Goal: Task Accomplishment & Management: Manage account settings

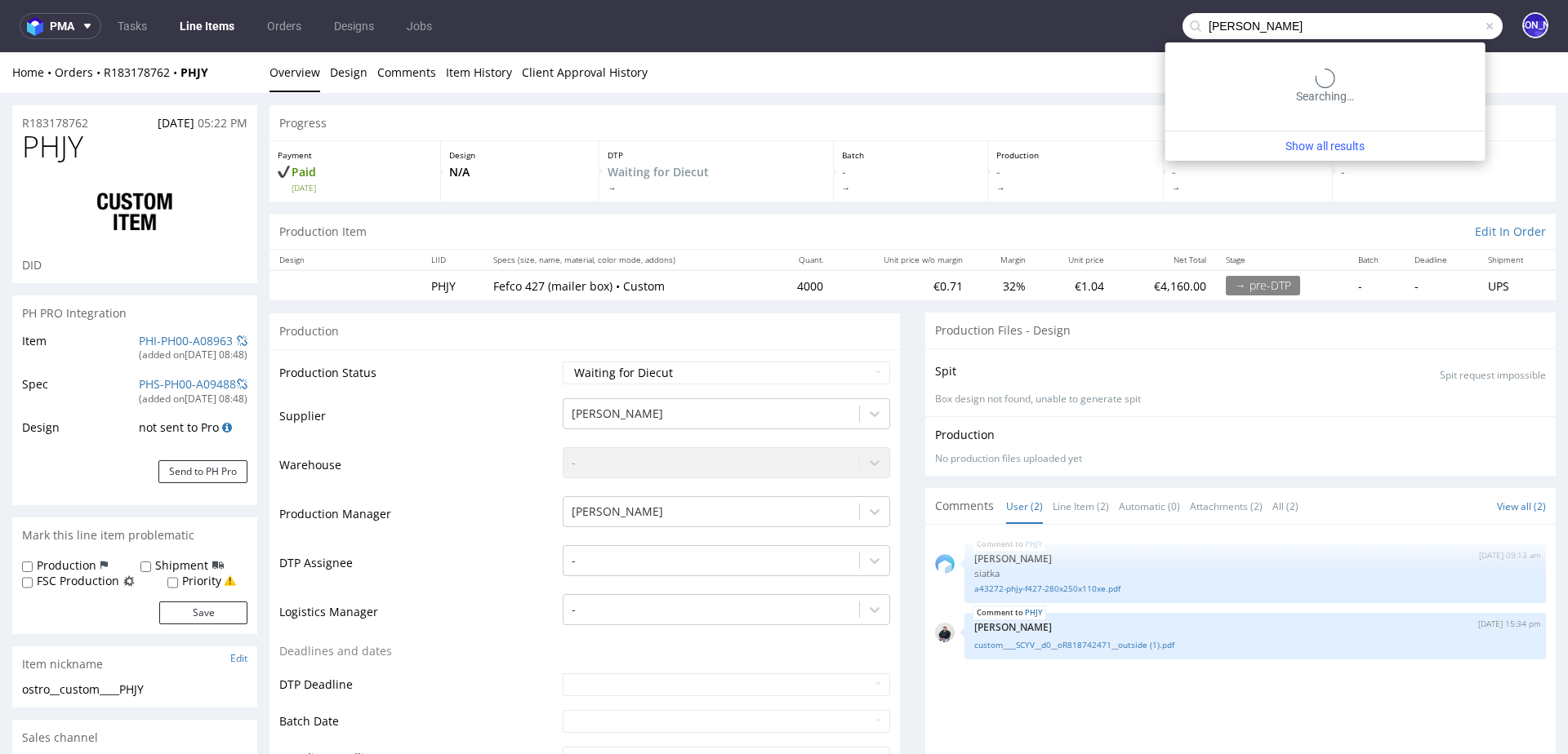
type input "felix legoff"
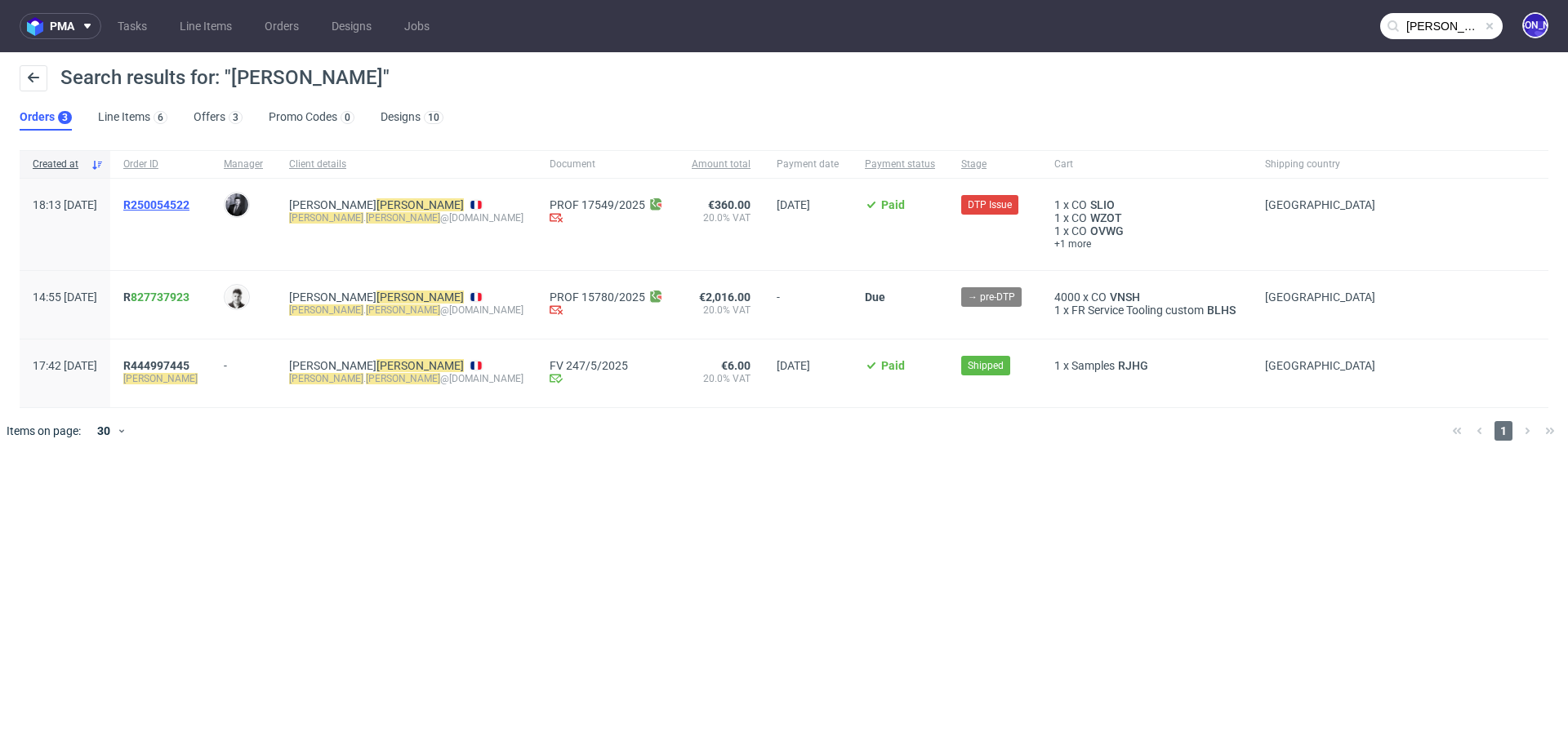
click at [189, 205] on span "R250054522" at bounding box center [156, 205] width 66 height 13
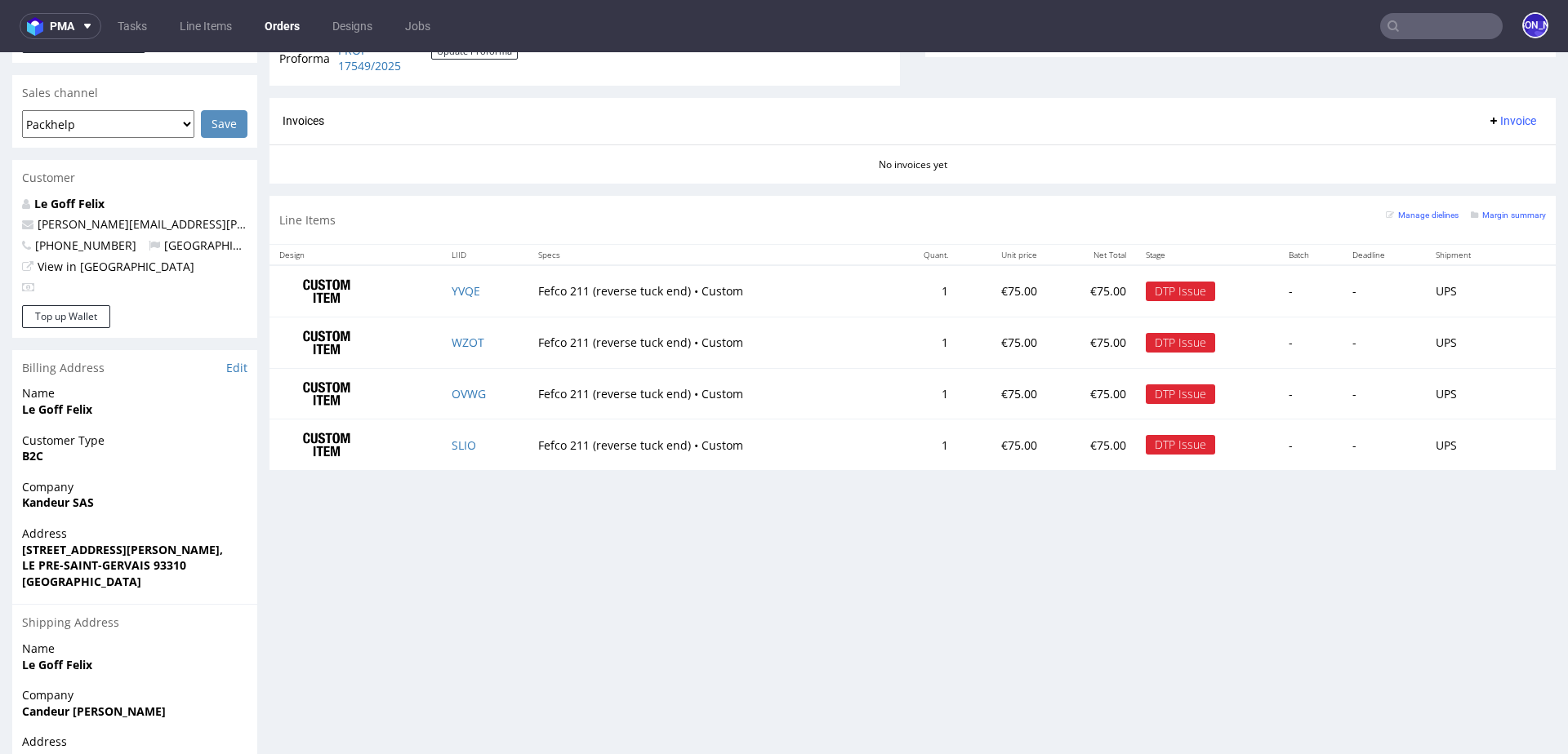
scroll to position [623, 0]
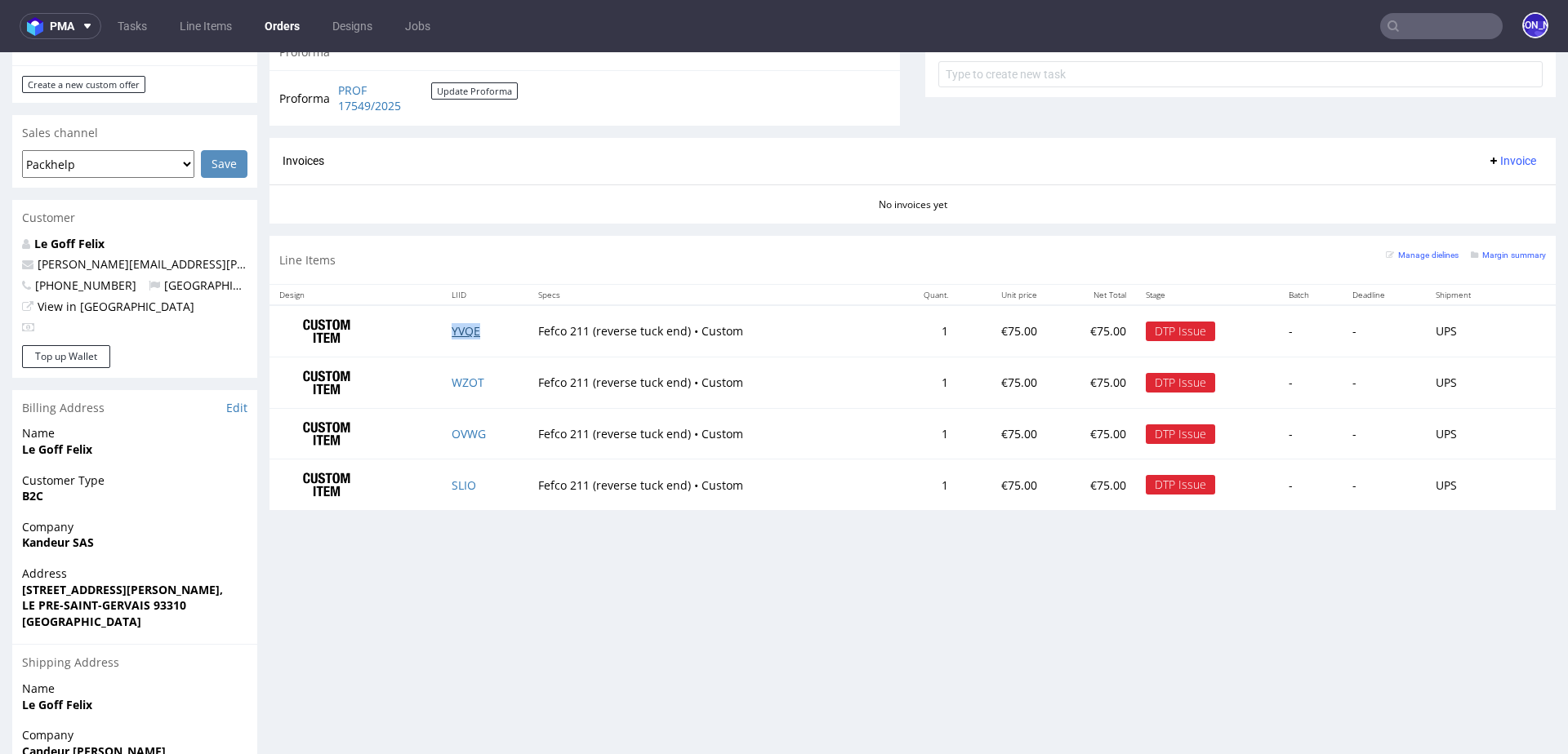
click at [460, 329] on link "YVQE" at bounding box center [465, 331] width 29 height 15
click at [457, 381] on link "WZOT" at bounding box center [467, 381] width 33 height 15
click at [457, 426] on link "OVWG" at bounding box center [468, 433] width 34 height 15
click at [463, 478] on link "SLIO" at bounding box center [463, 485] width 24 height 15
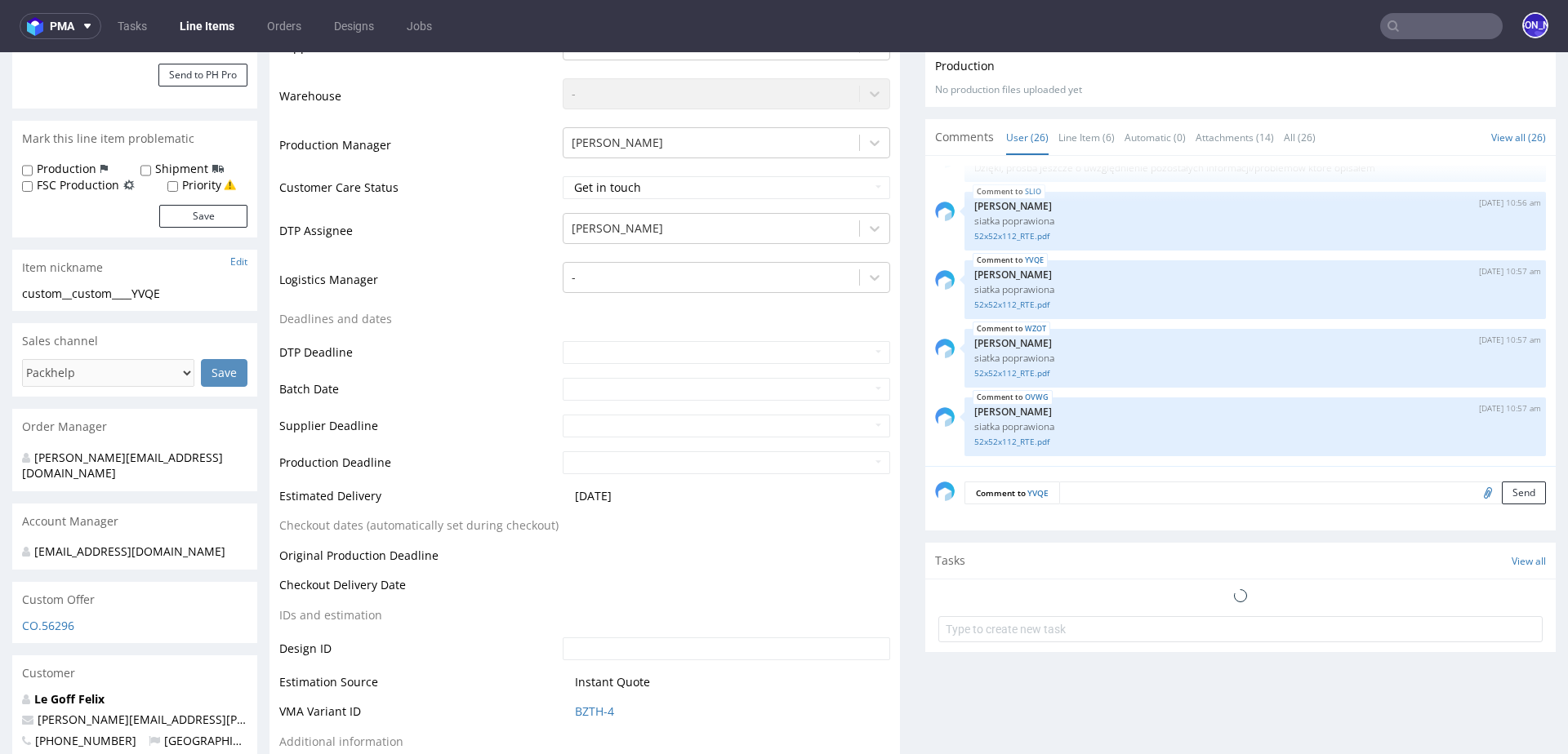
scroll to position [493, 0]
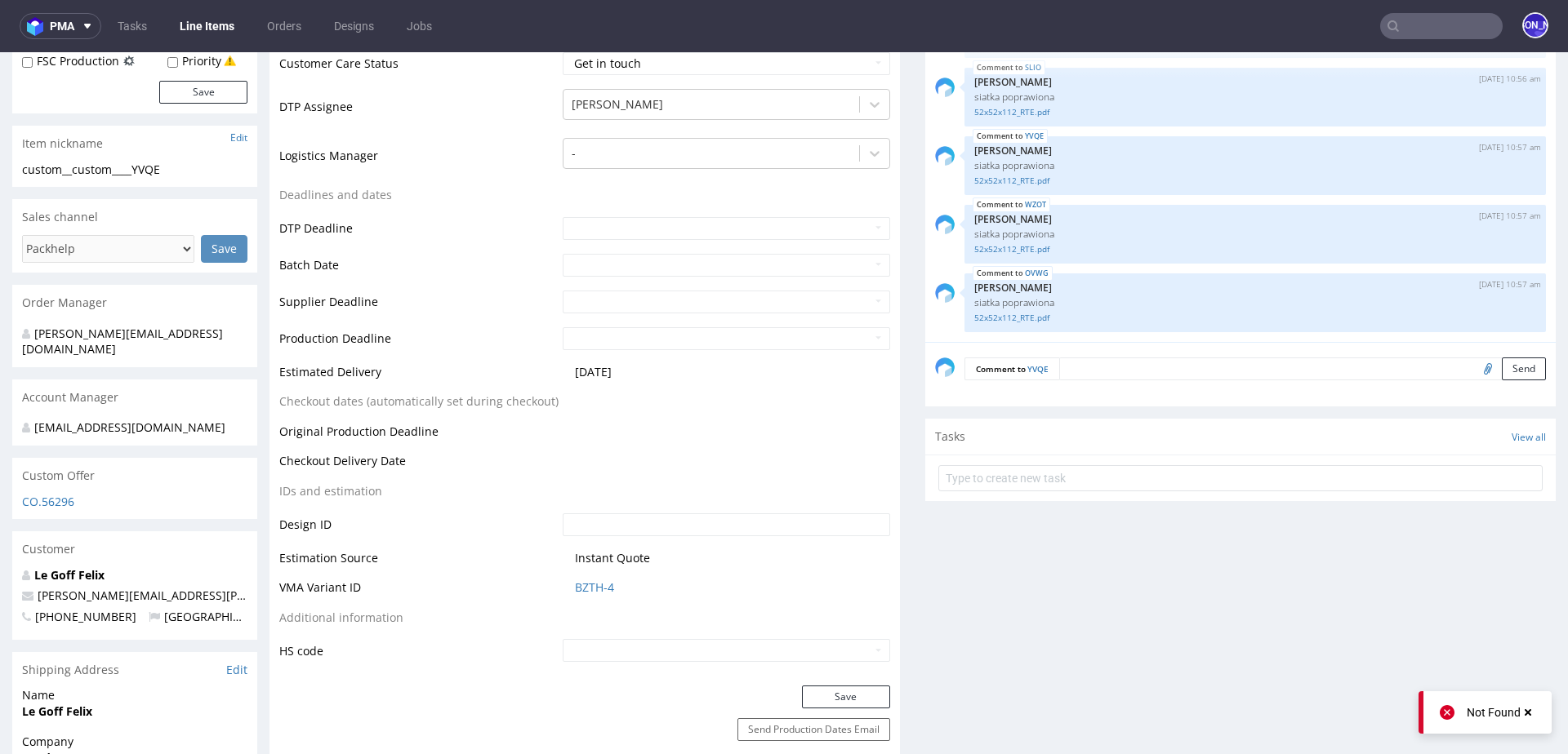
click at [1134, 357] on textarea at bounding box center [1302, 369] width 487 height 23
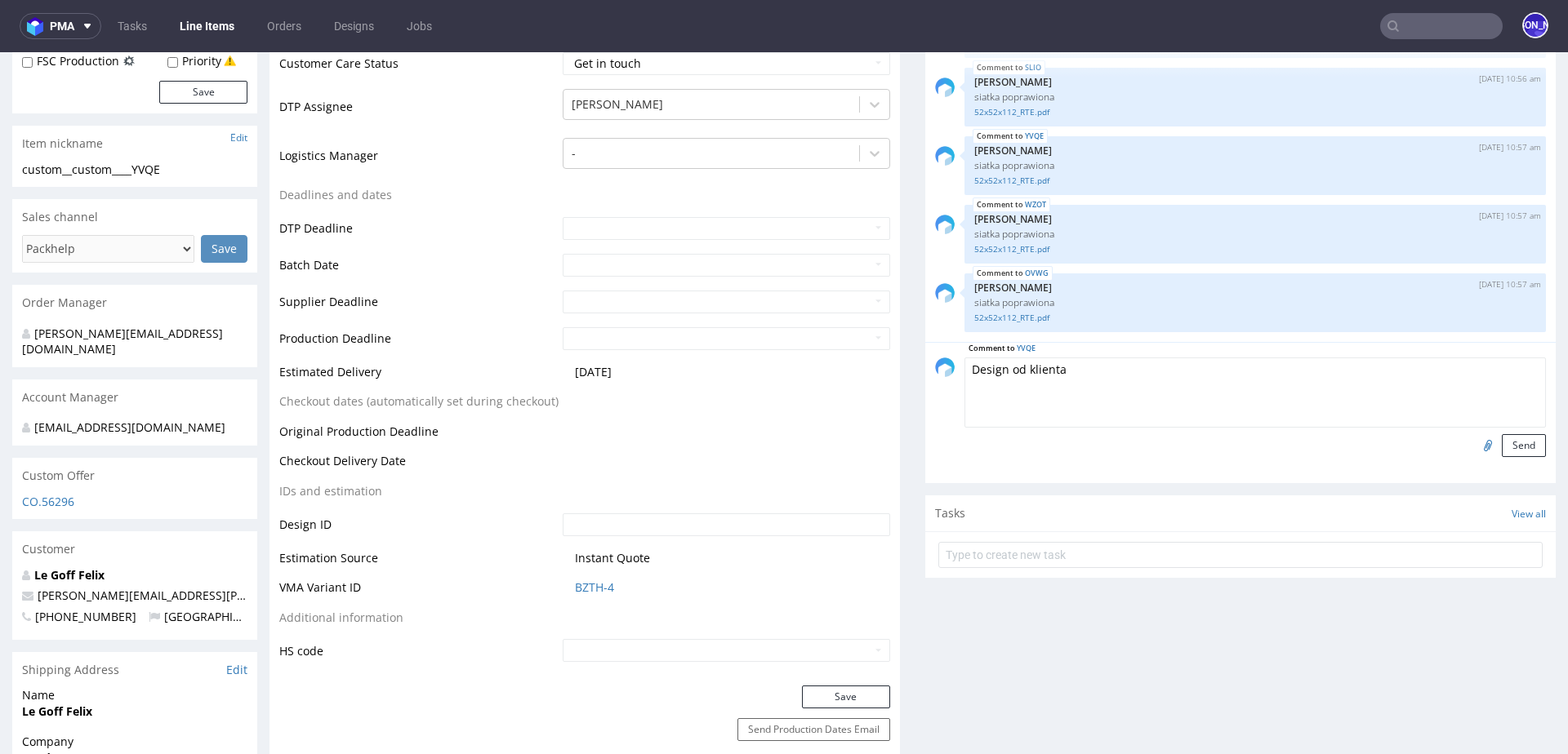
type textarea "Design od klienta"
click at [1473, 440] on input "file" at bounding box center [1485, 445] width 23 height 21
type input "C:\fakepath\Gabarit box Sérum H.ai"
drag, startPoint x: 1063, startPoint y: 368, endPoint x: 910, endPoint y: 368, distance: 153.0
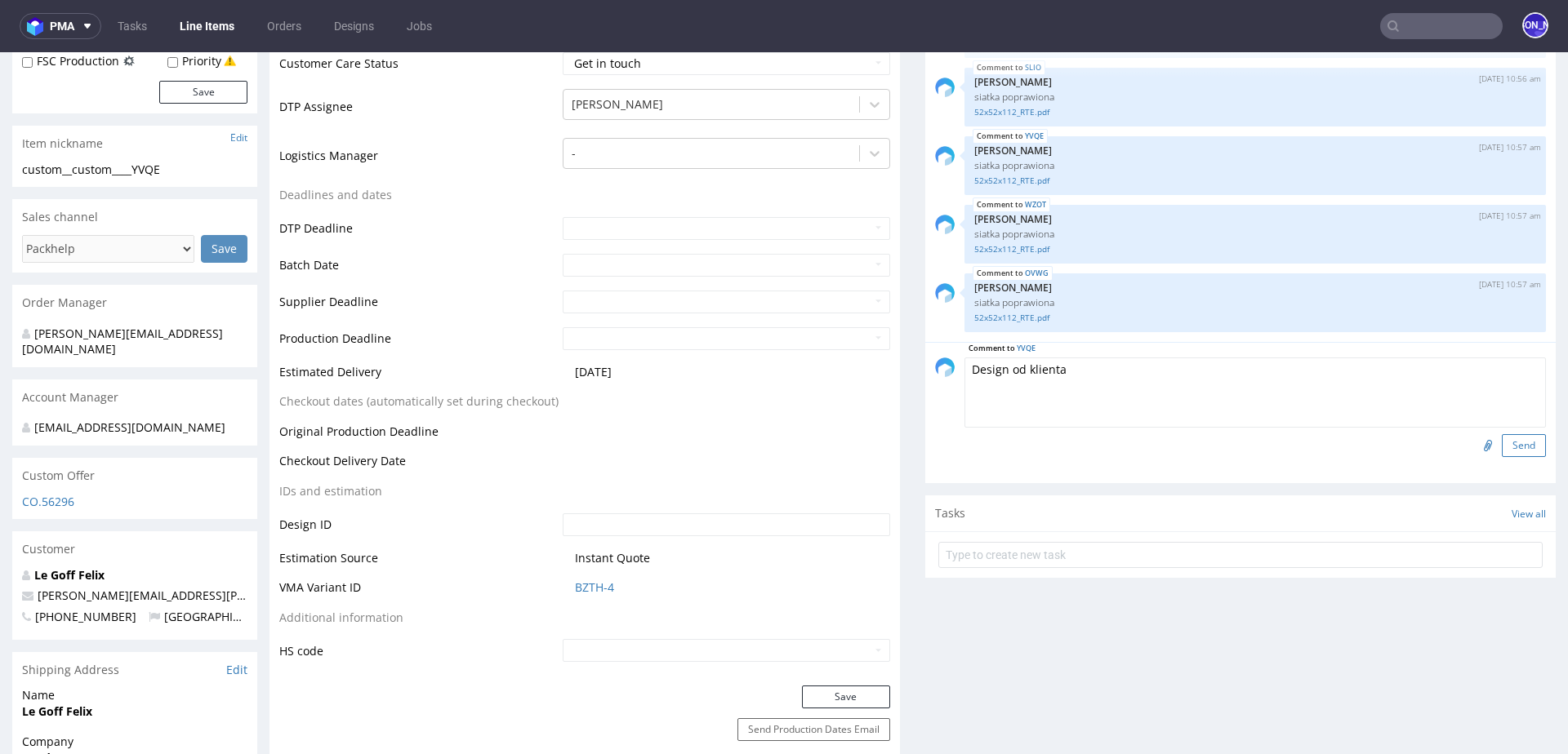
click at [1507, 448] on button "Send" at bounding box center [1523, 446] width 44 height 23
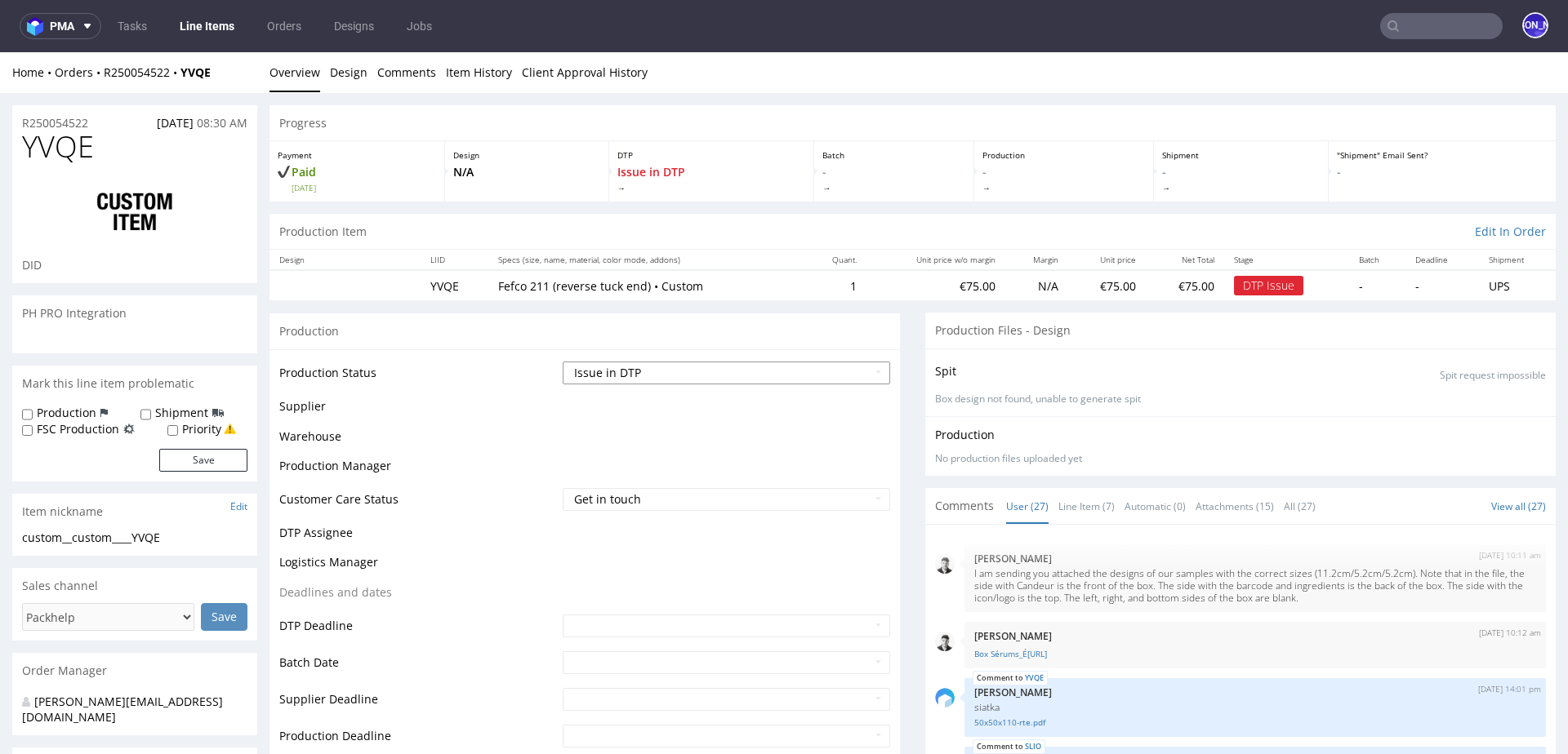
scroll to position [1485, 0]
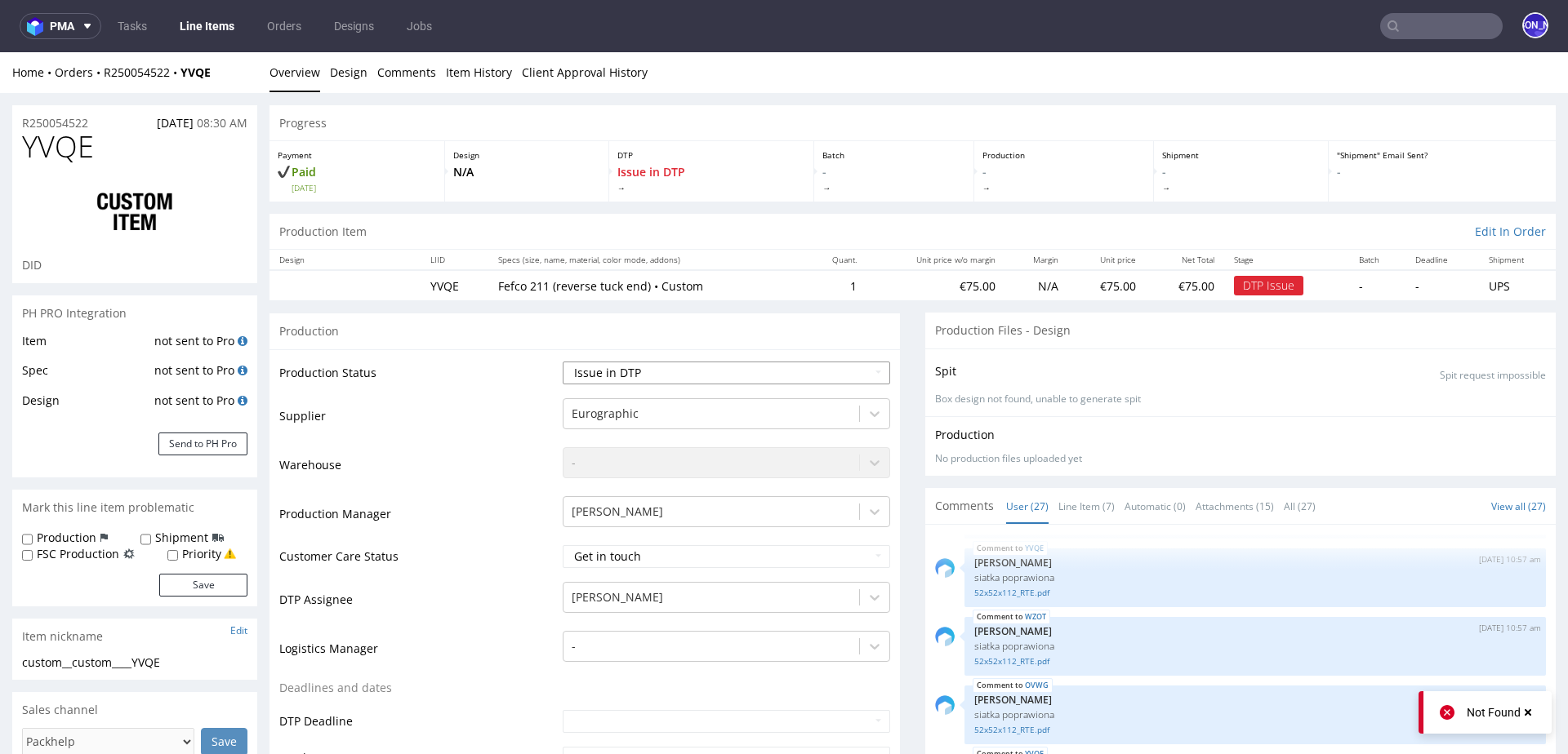
click at [734, 375] on select "Waiting for Artwork Waiting for Diecut Waiting for Mockup Waiting for DTP Waiti…" at bounding box center [726, 373] width 327 height 23
select select "back_for_dtp"
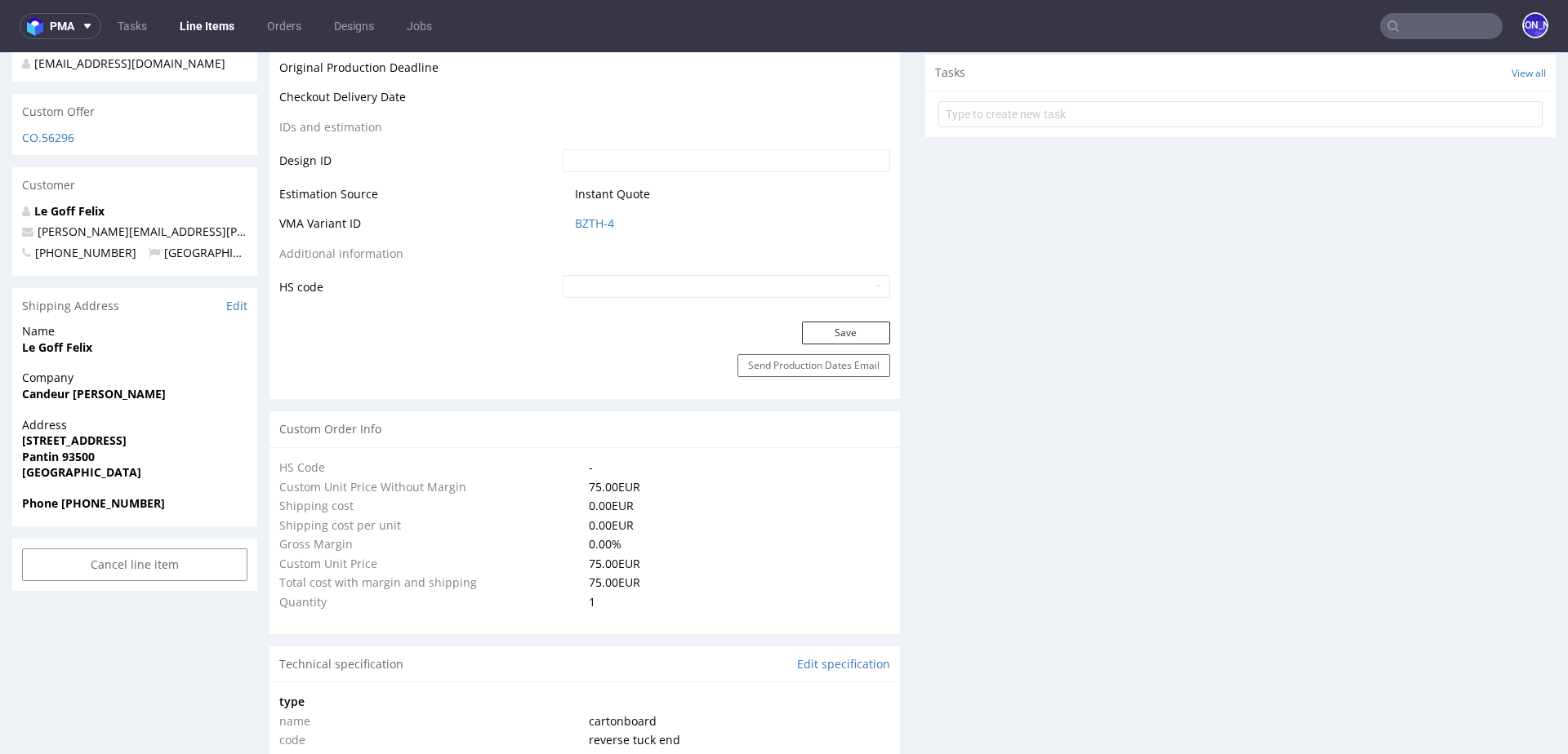
scroll to position [924, 0]
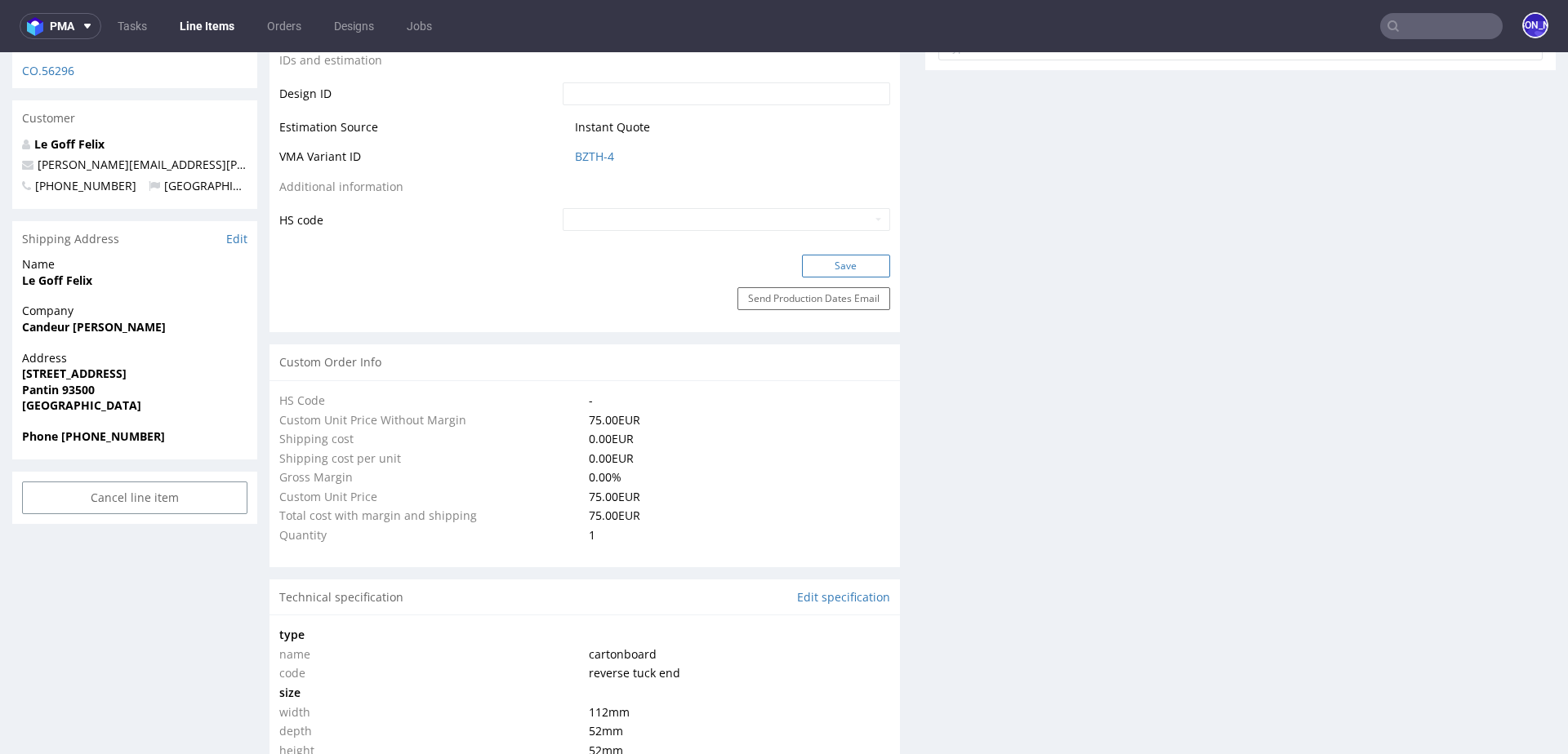
click at [809, 259] on button "Save" at bounding box center [845, 266] width 88 height 23
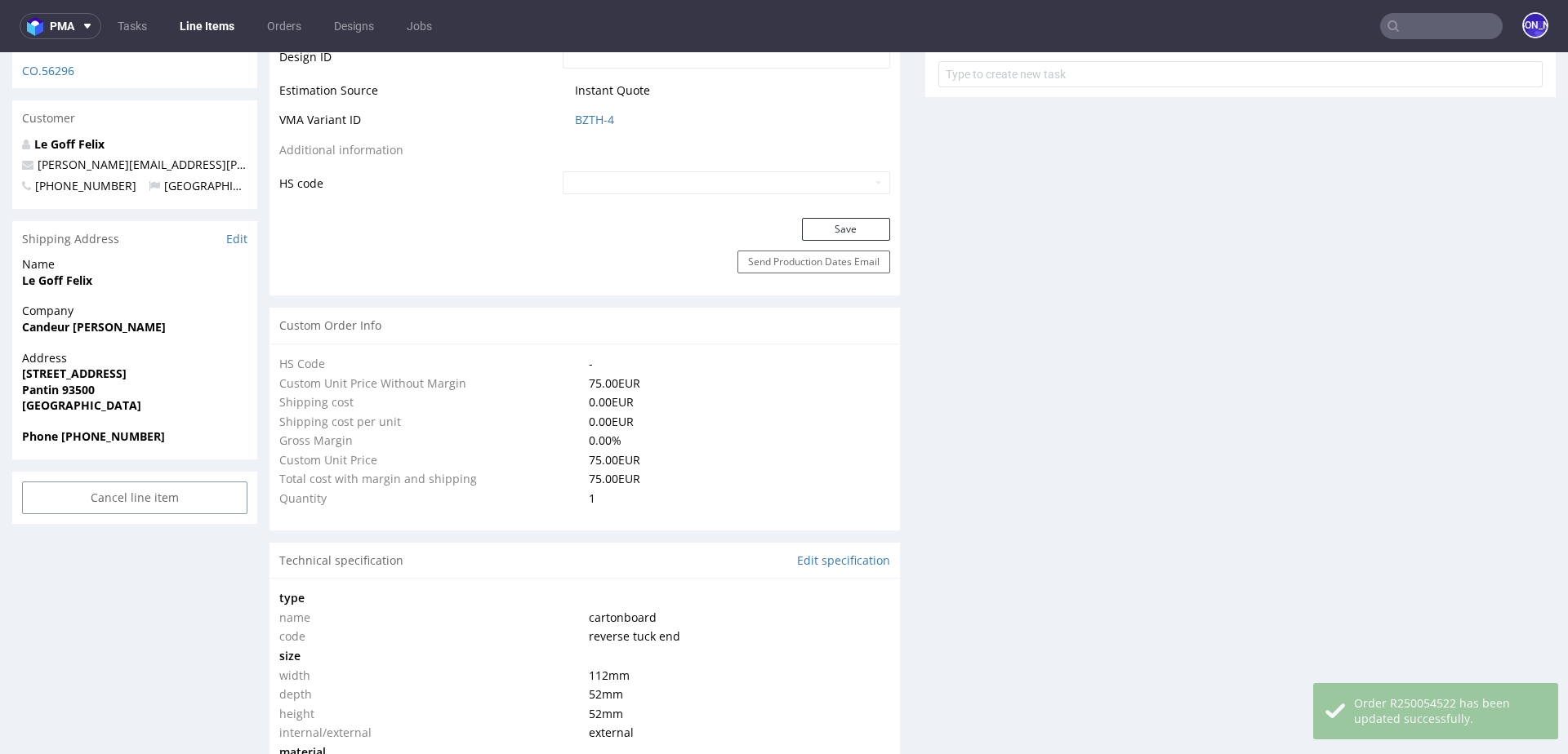
scroll to position [1485, 0]
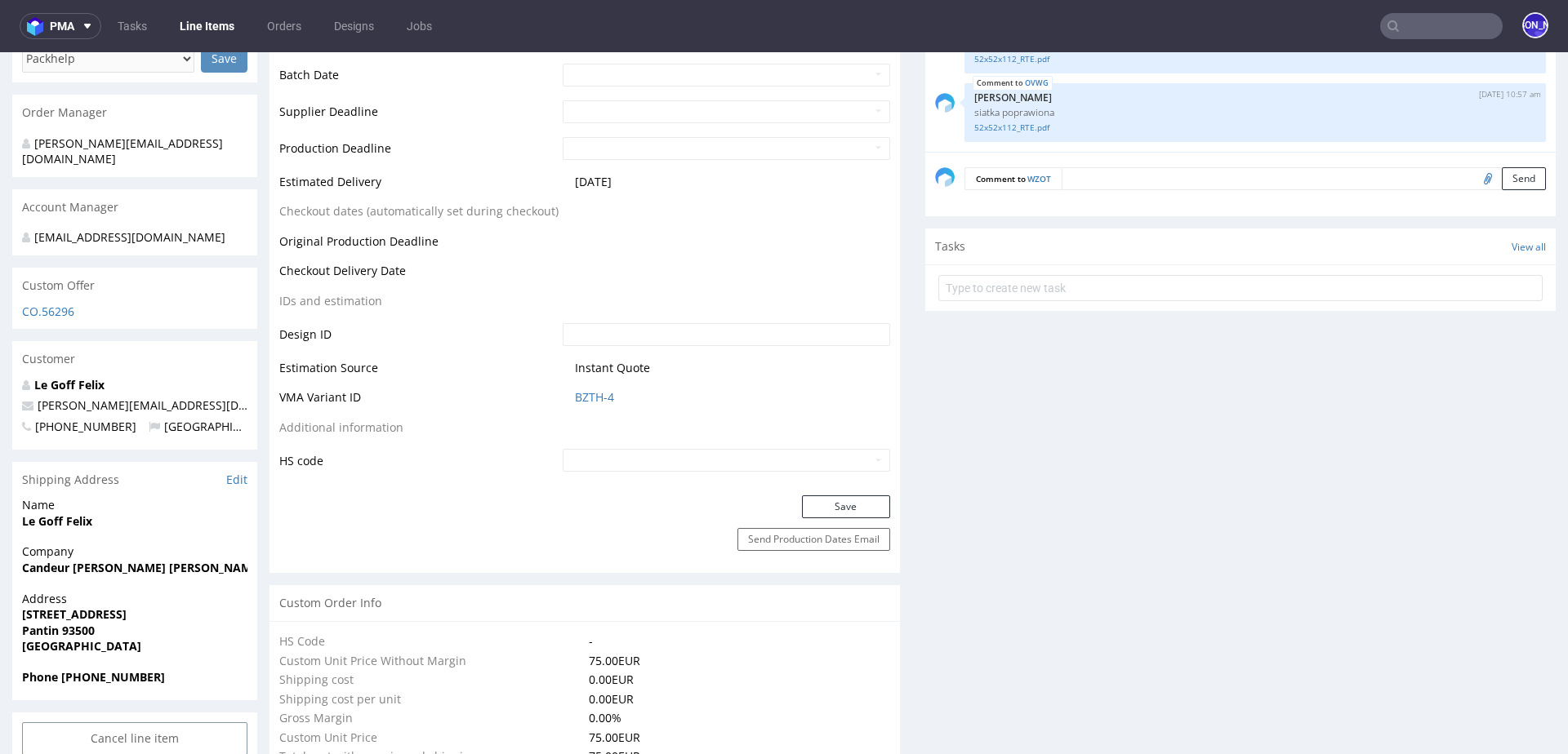
scroll to position [469, 0]
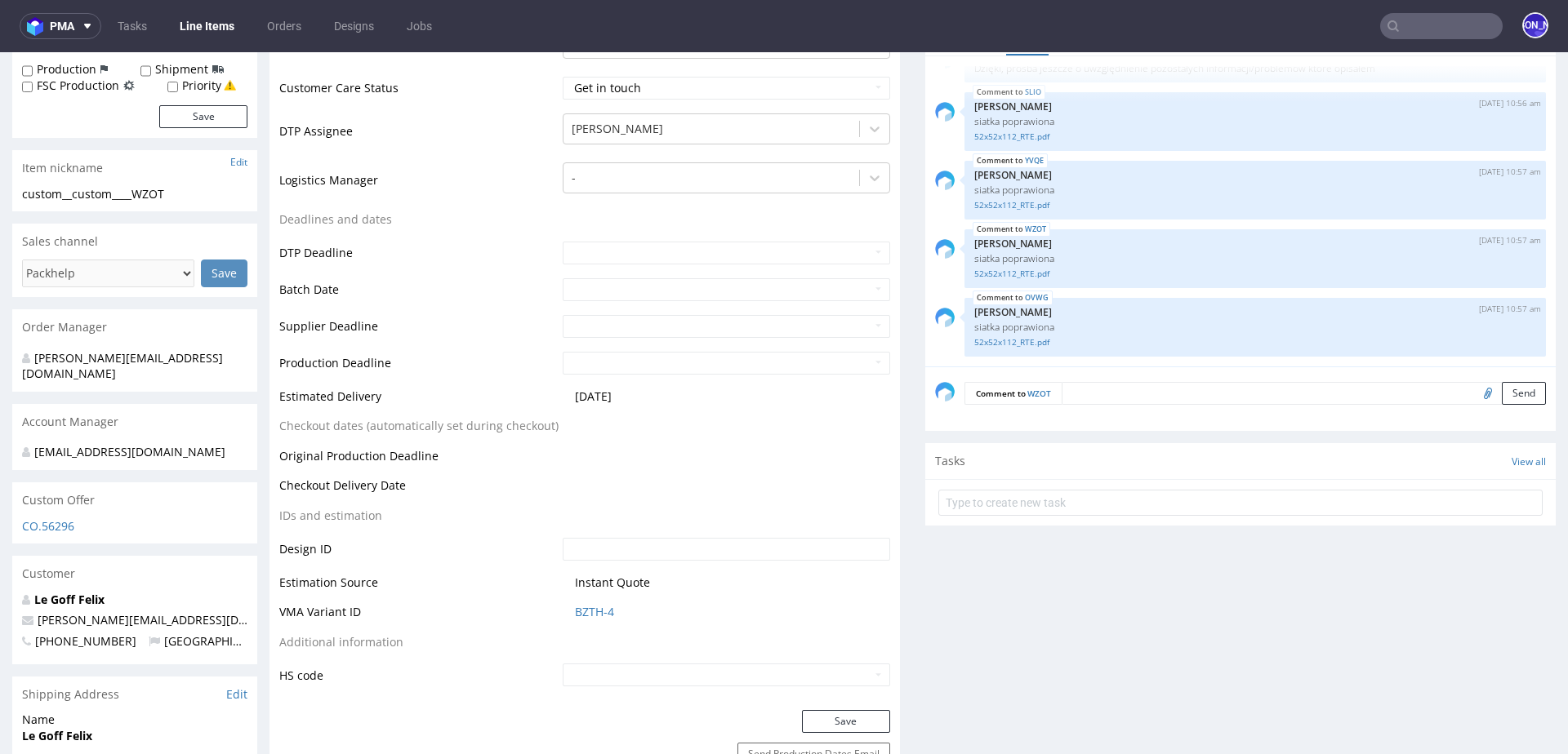
click at [1099, 390] on textarea at bounding box center [1304, 394] width 484 height 23
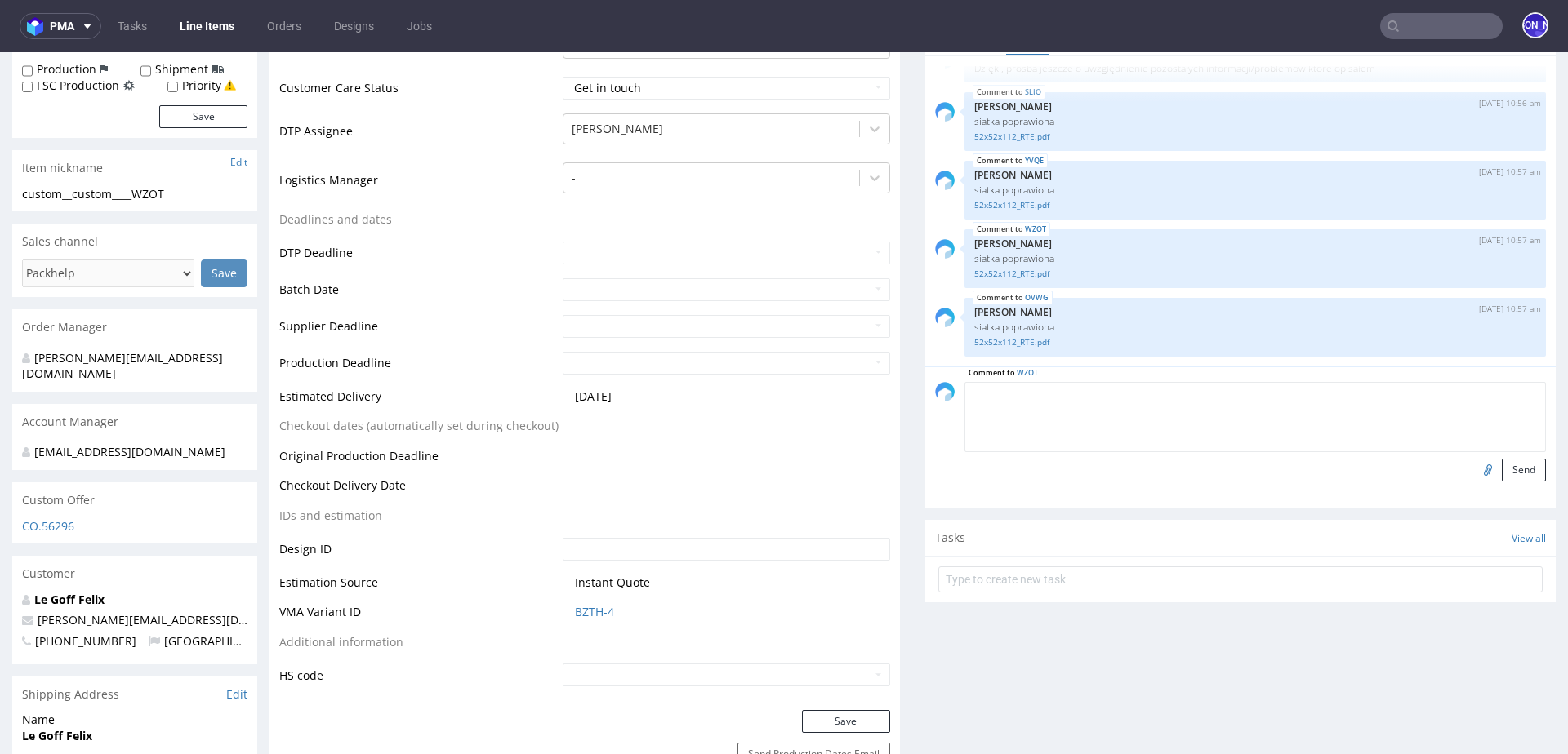
paste textarea "Design od klienta"
type textarea "Design od klienta"
click at [1473, 469] on input "file" at bounding box center [1485, 470] width 23 height 21
type input "C:\fakepath\Gabarit box Sérum N.pdf"
click at [1511, 460] on button "Send" at bounding box center [1523, 471] width 44 height 23
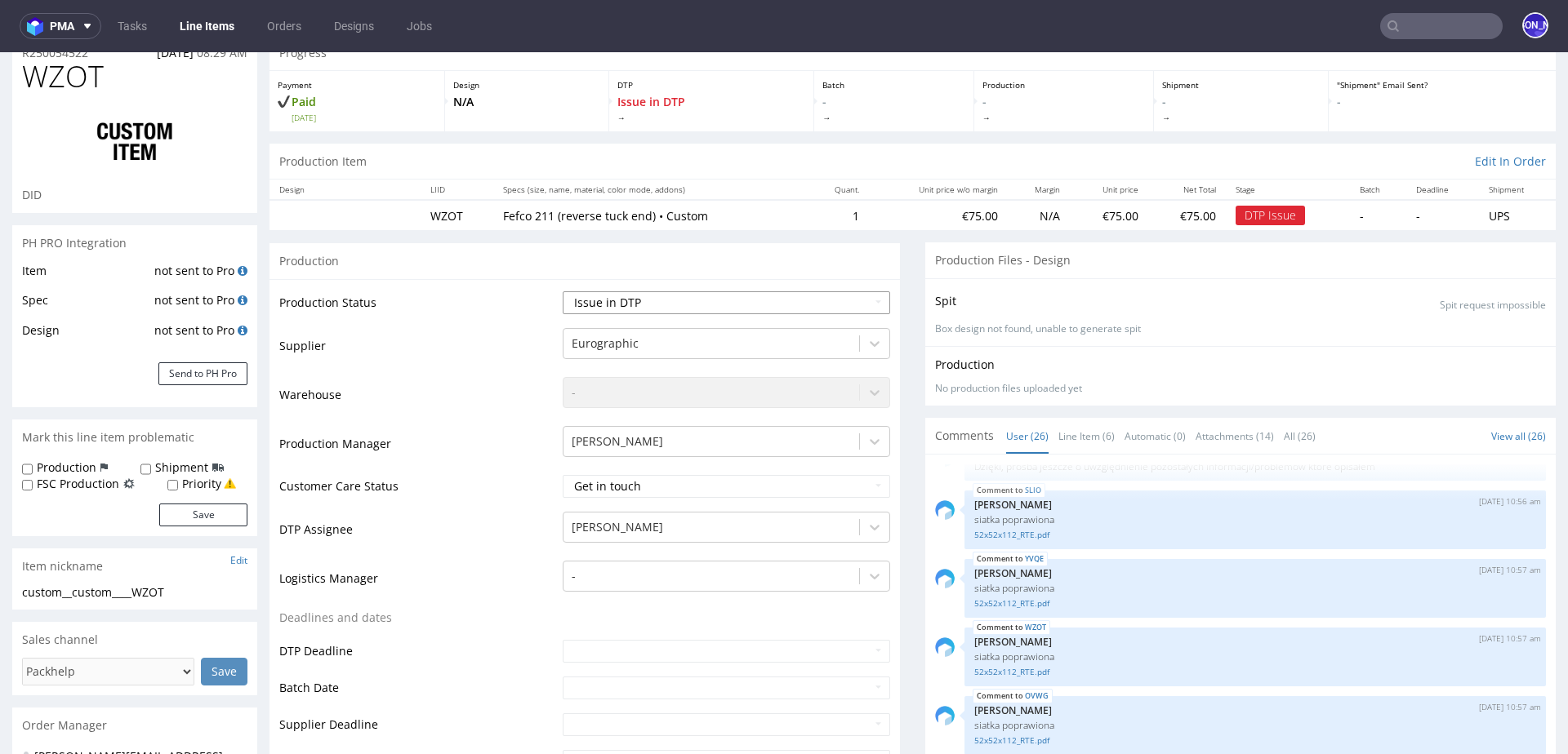
scroll to position [63, 0]
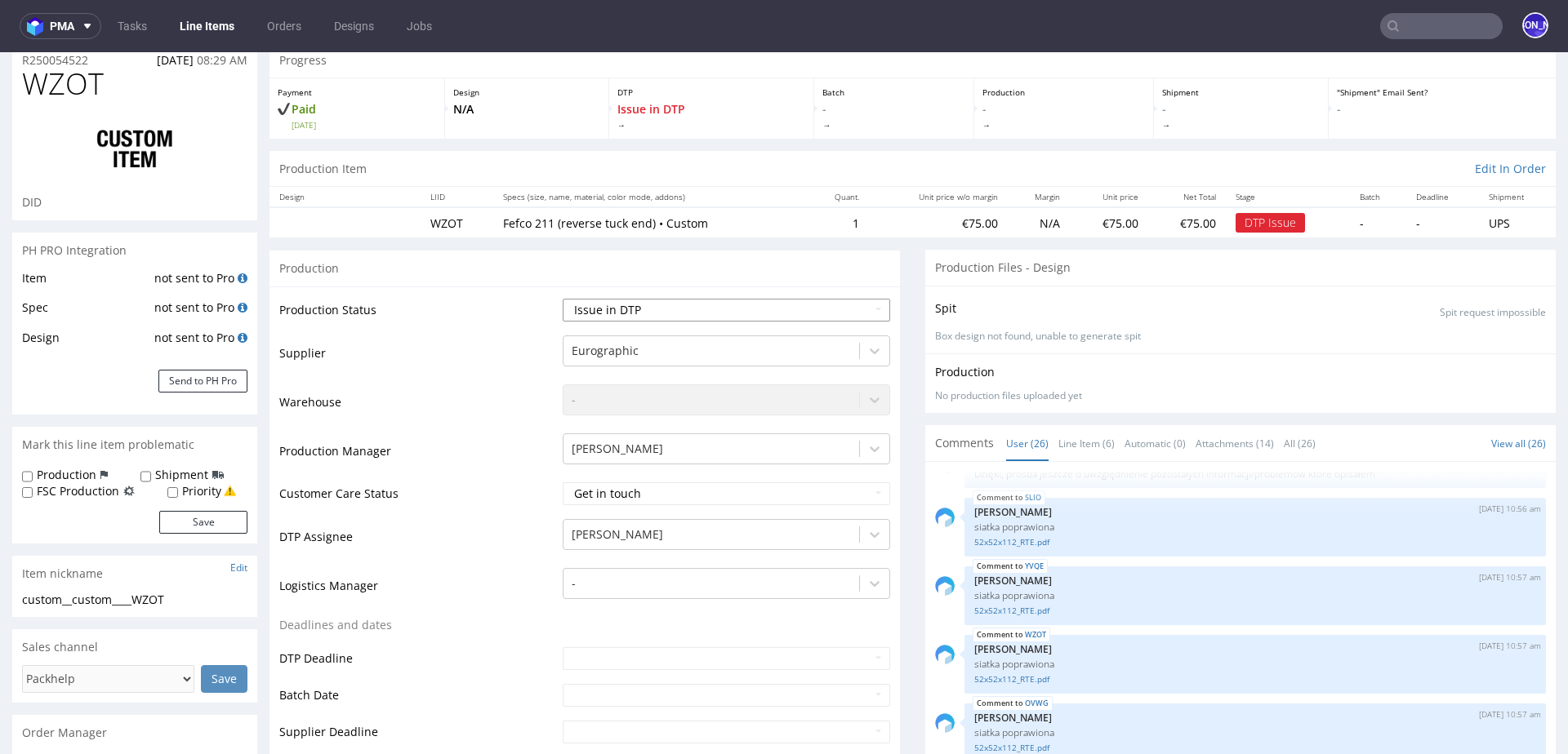
click at [781, 300] on select "Waiting for Artwork Waiting for Diecut Waiting for Mockup Waiting for DTP Waiti…" at bounding box center [726, 310] width 327 height 23
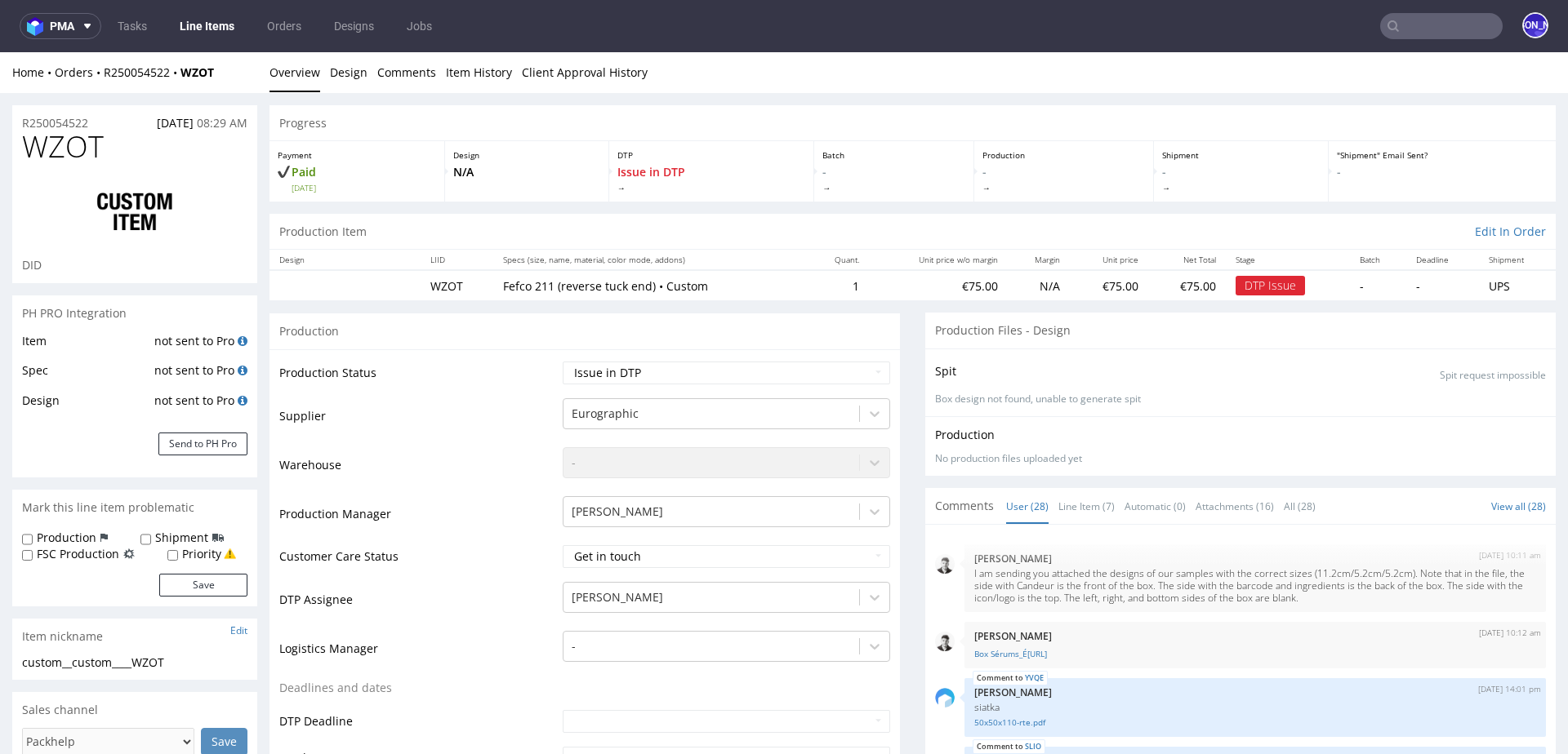
scroll to position [1566, 0]
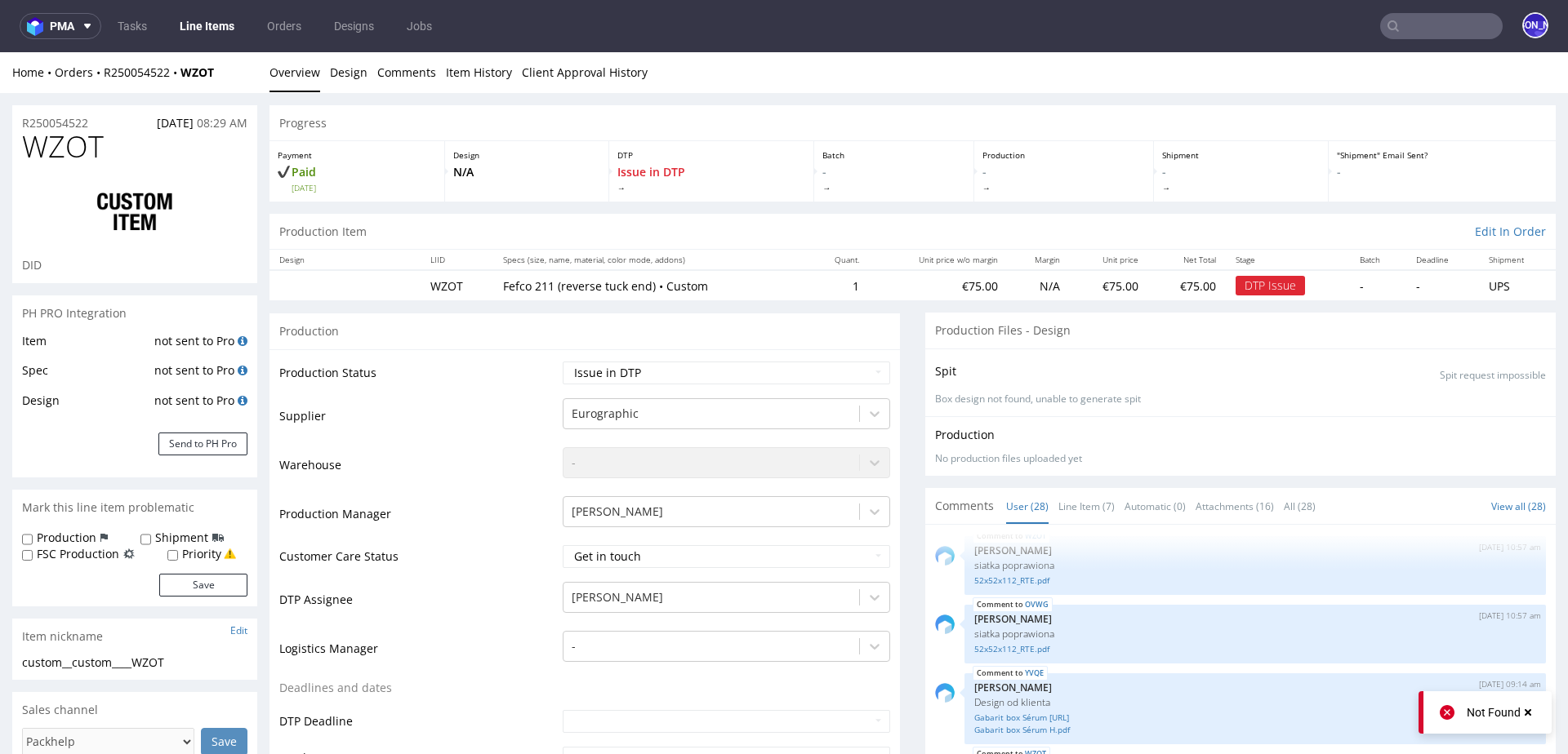
click at [725, 373] on select "Waiting for Artwork Waiting for Diecut Waiting for Mockup Waiting for DTP Waiti…" at bounding box center [726, 373] width 327 height 23
select select "back_for_dtp"
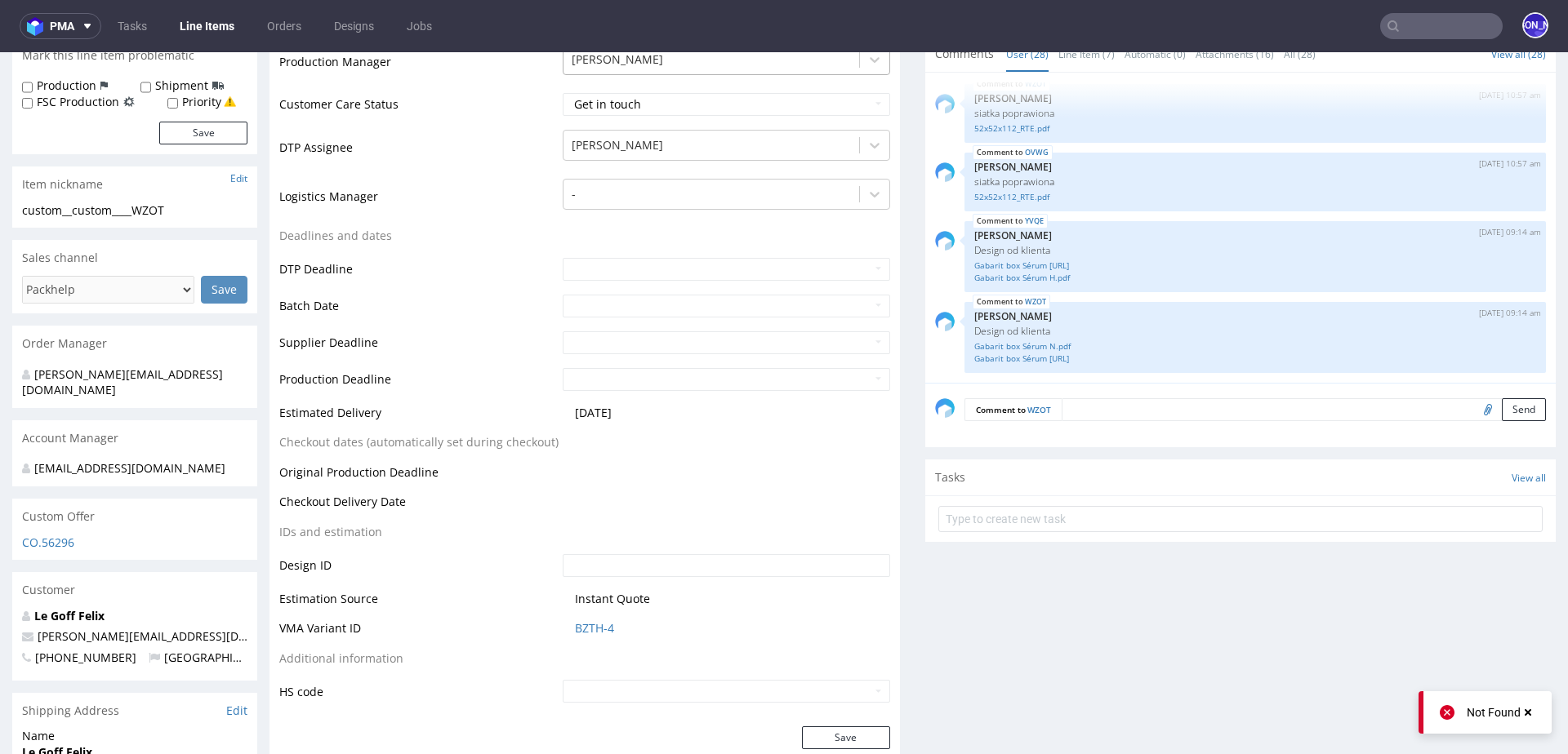
scroll to position [598, 0]
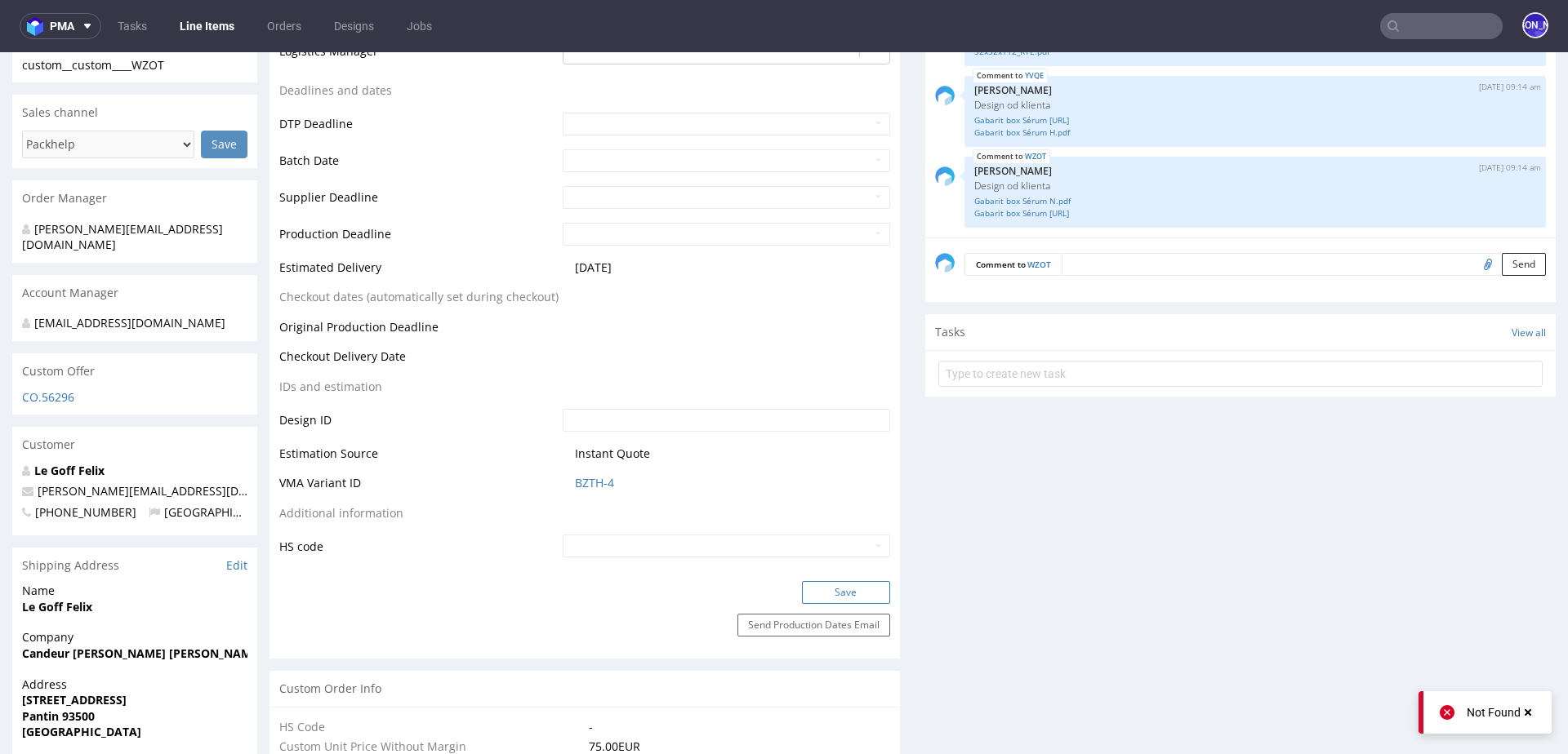
click at [829, 586] on button "Save" at bounding box center [845, 593] width 88 height 23
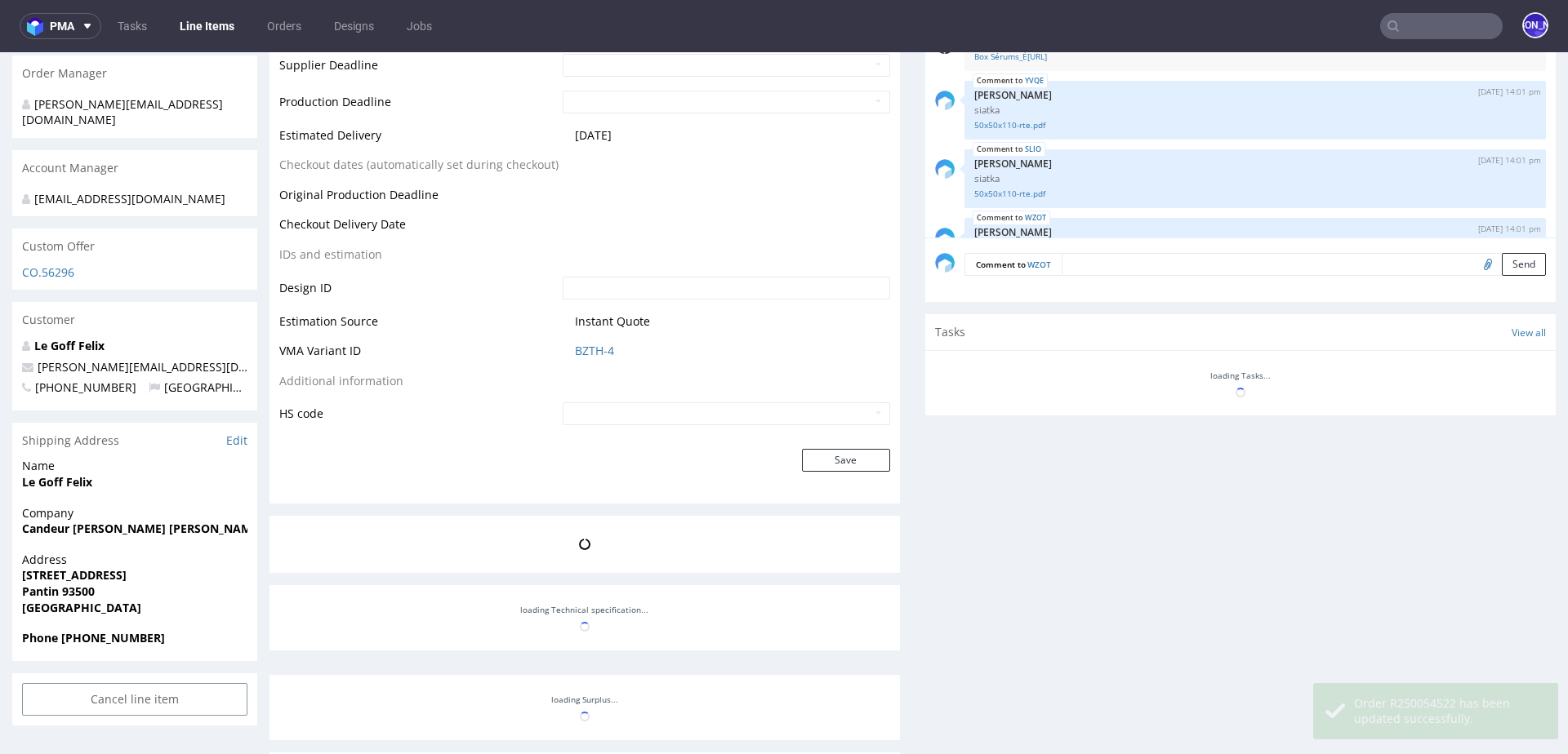
scroll to position [1566, 0]
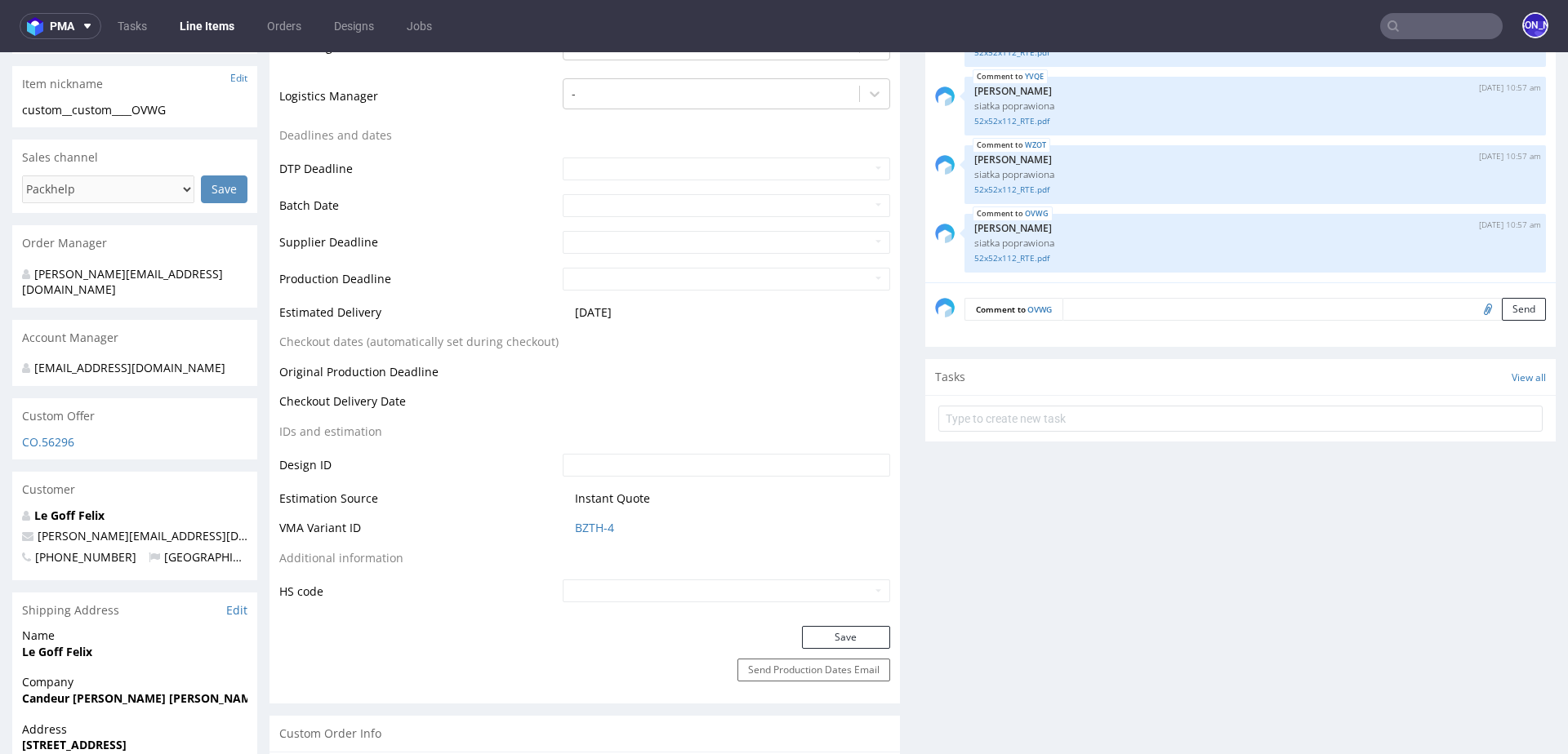
scroll to position [539, 0]
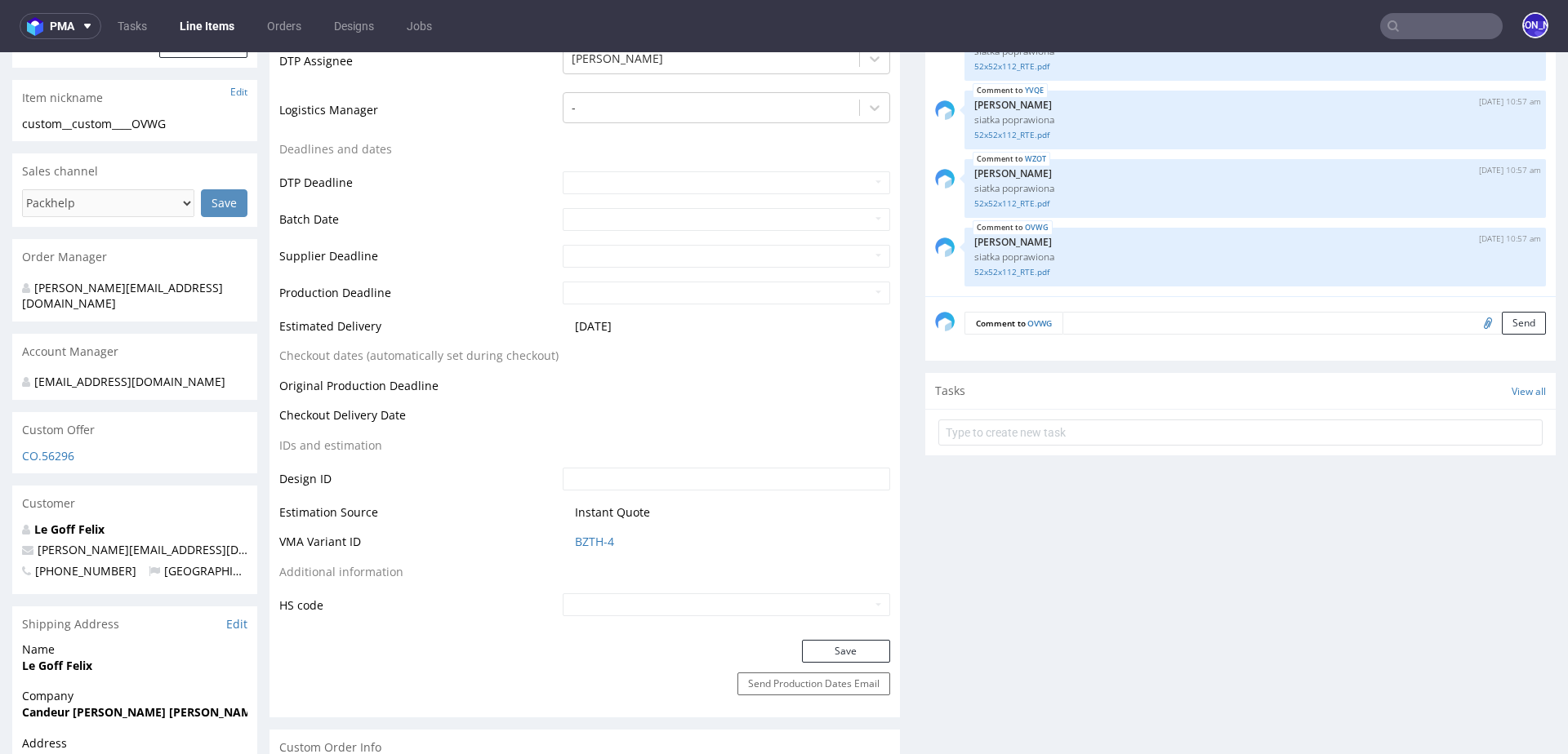
click at [1473, 323] on input "file" at bounding box center [1485, 323] width 23 height 21
type input "C:\fakepath\Gabarit box Sérum D.pdf"
click at [1123, 320] on textarea at bounding box center [1304, 323] width 483 height 23
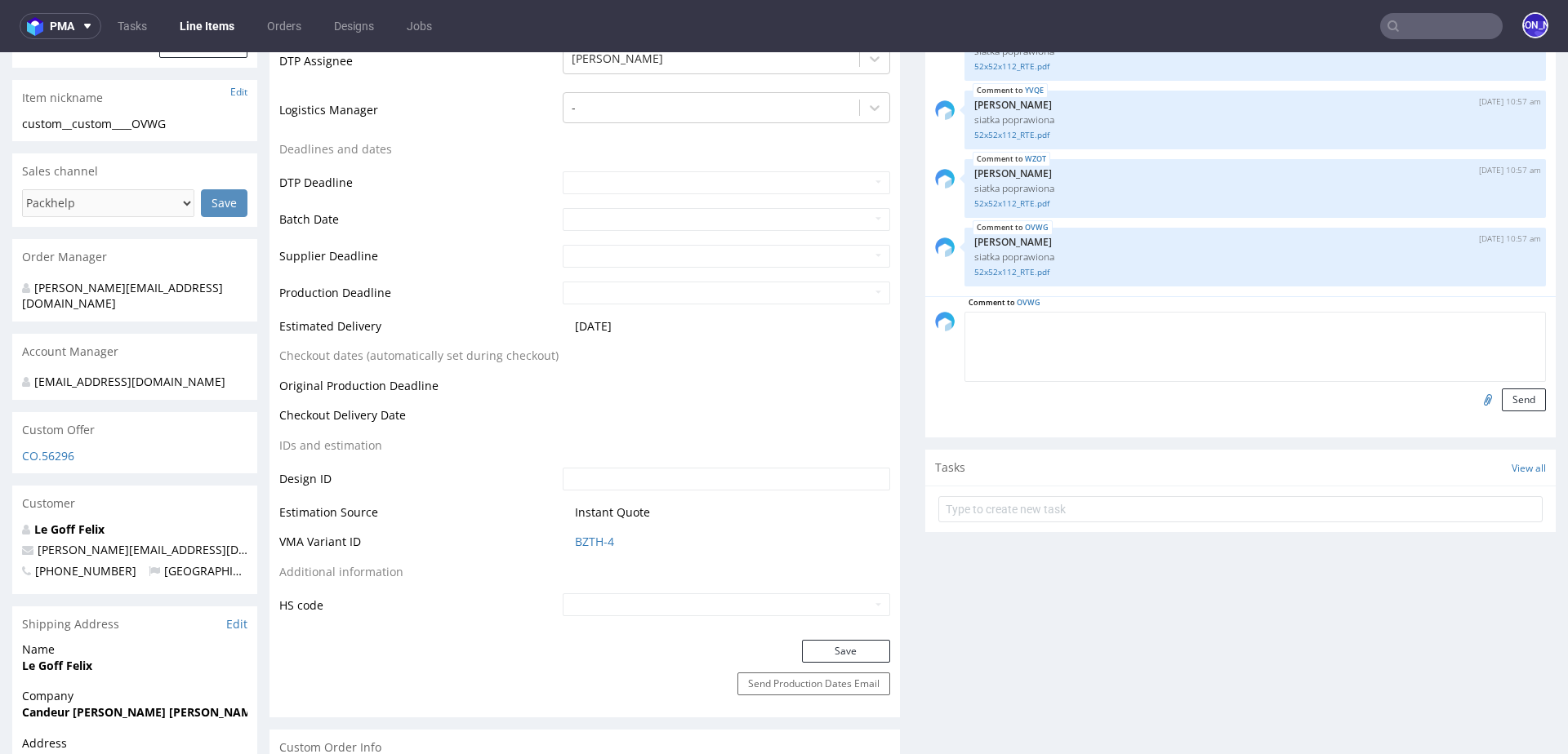
paste textarea "Design od klienta"
type textarea "Design od klienta"
click at [1502, 398] on button "Send" at bounding box center [1523, 400] width 44 height 23
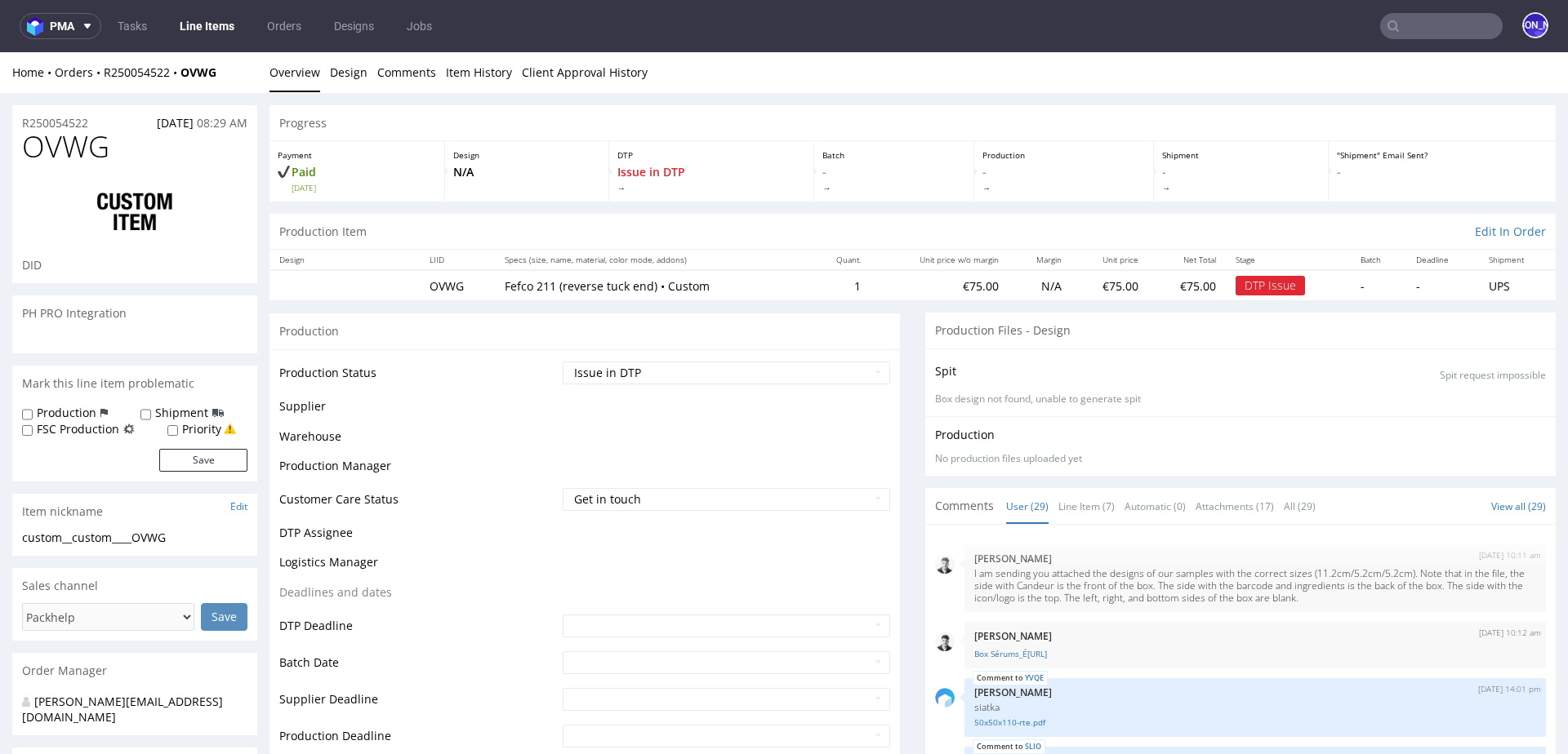
scroll to position [1646, 0]
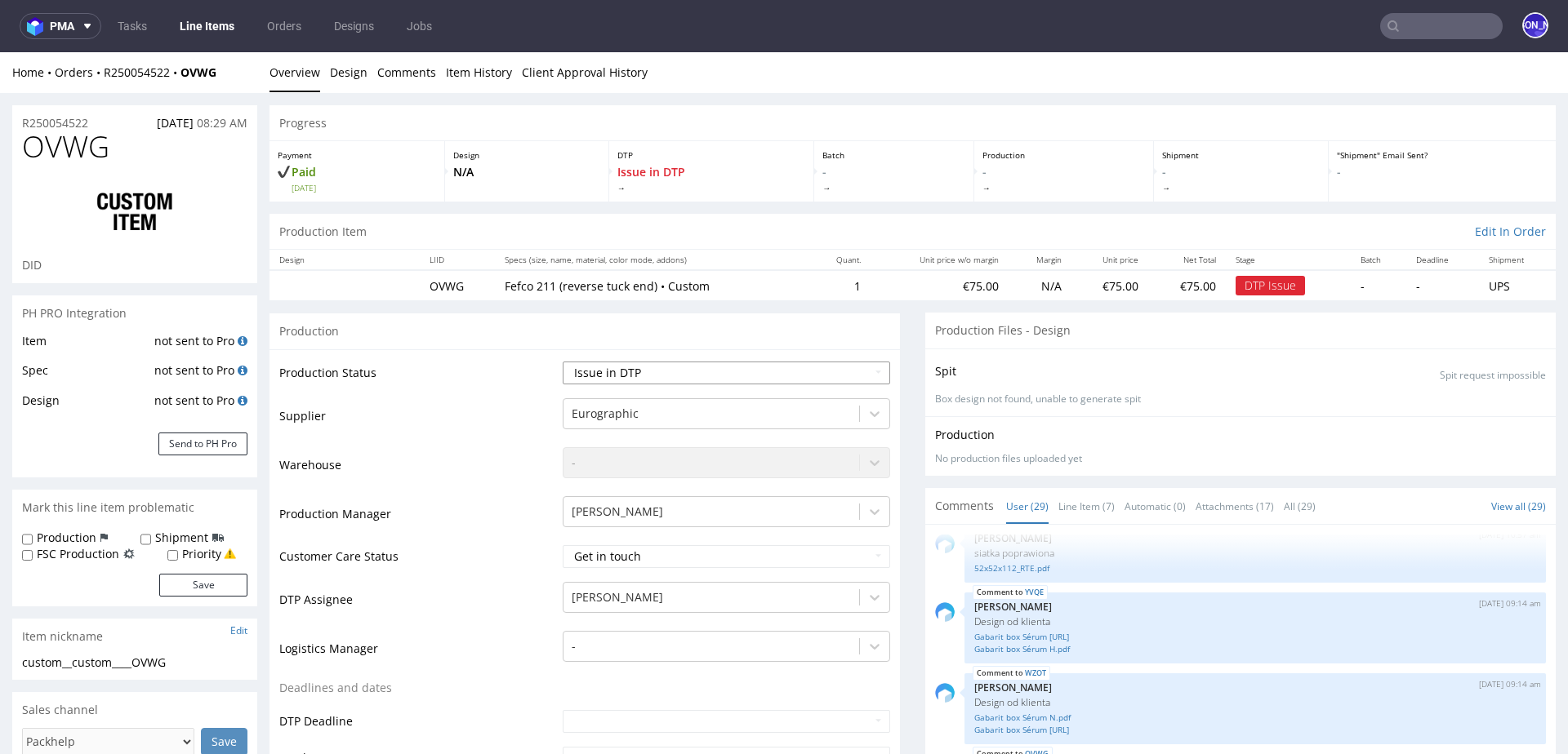
click at [734, 367] on select "Waiting for Artwork Waiting for Diecut Waiting for Mockup Waiting for DTP Waiti…" at bounding box center [726, 373] width 327 height 23
select select "back_for_dtp"
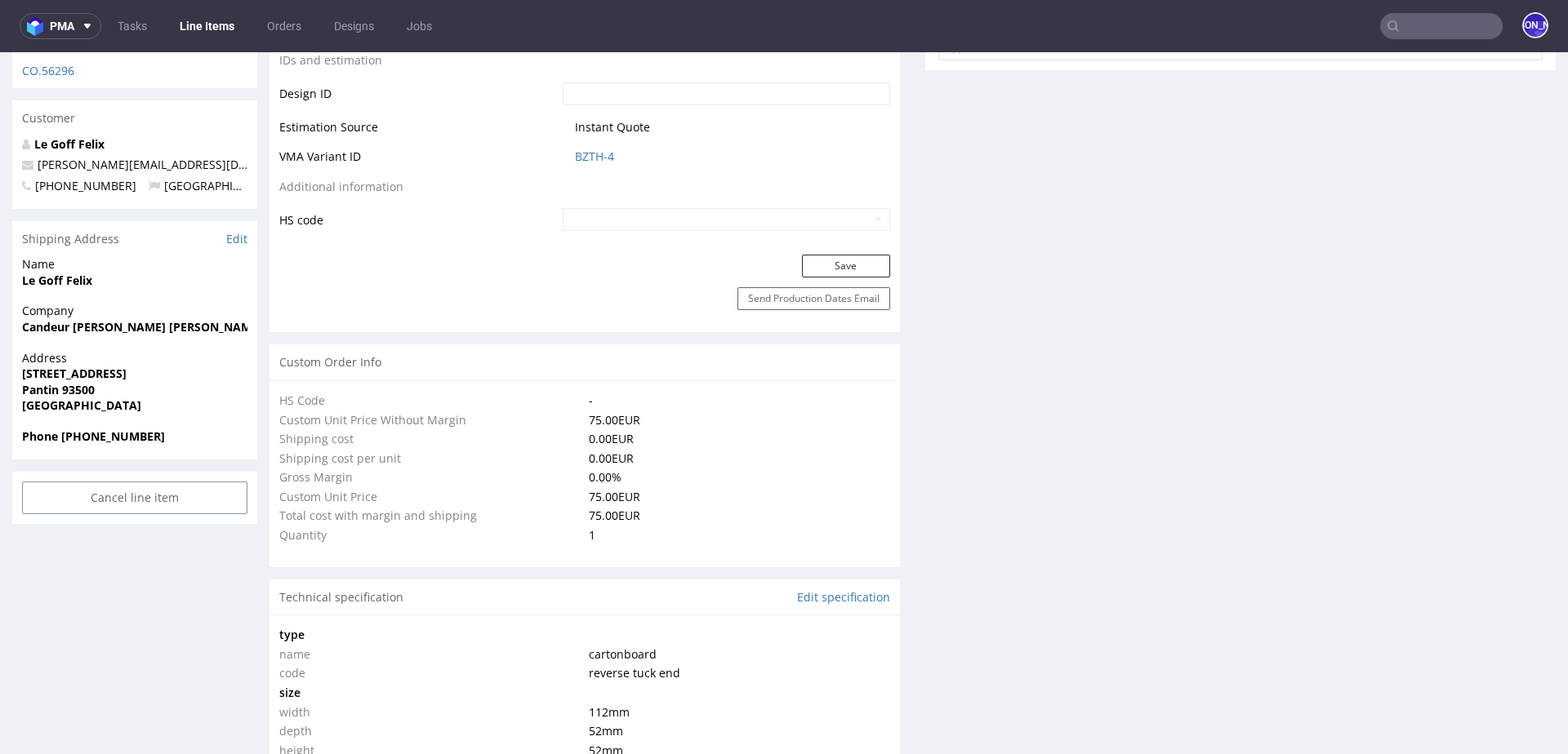
scroll to position [895, 0]
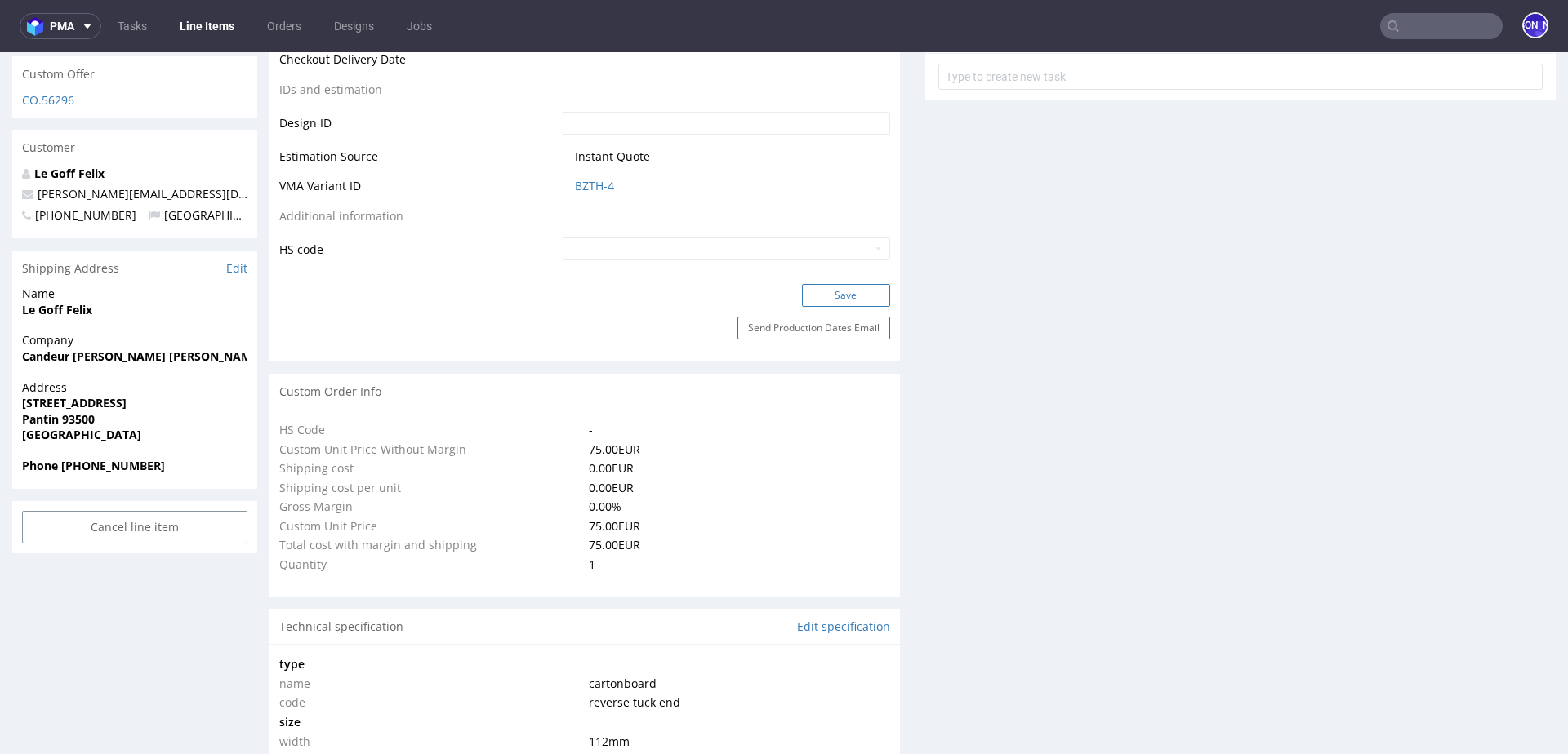
click at [824, 289] on button "Save" at bounding box center [845, 296] width 88 height 23
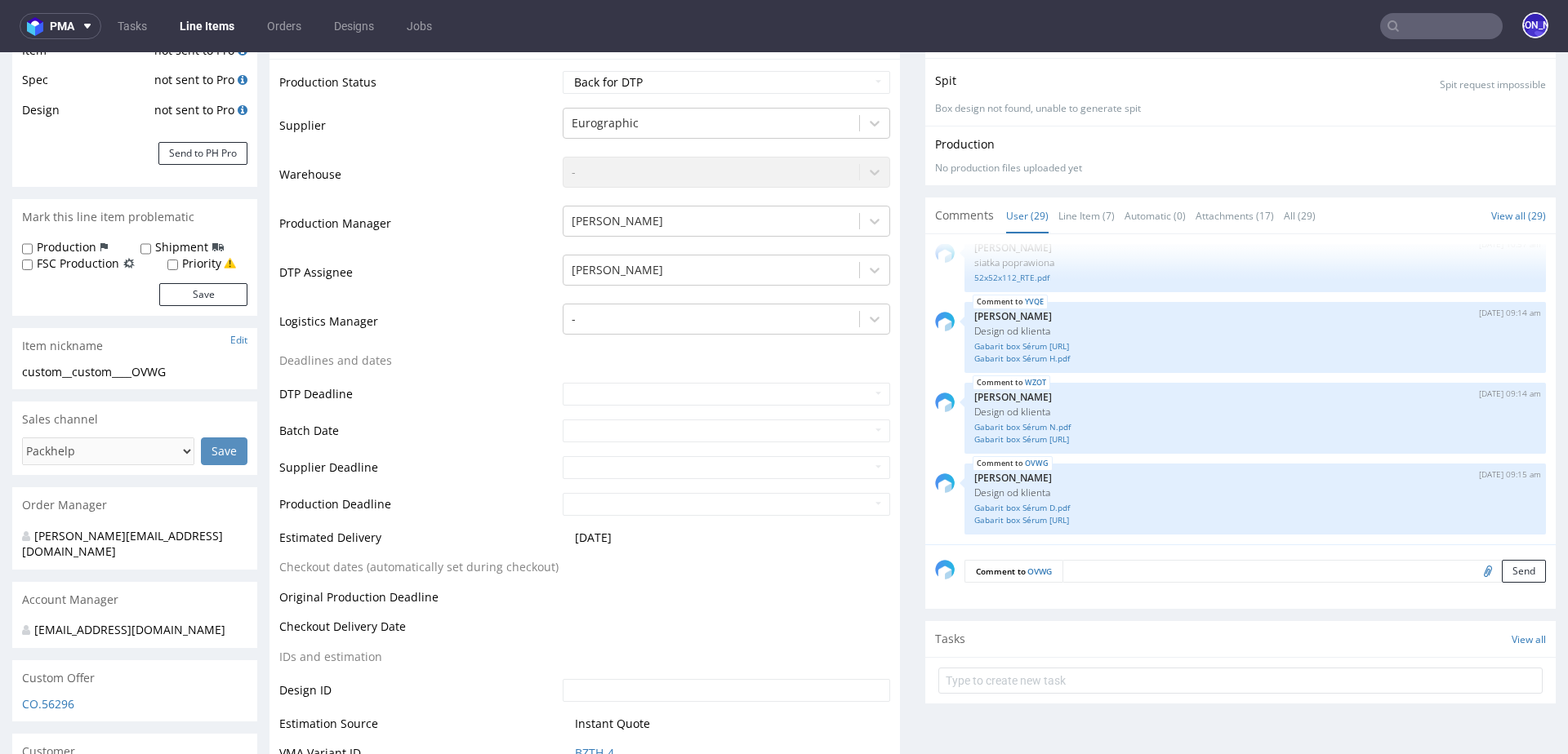
scroll to position [294, 0]
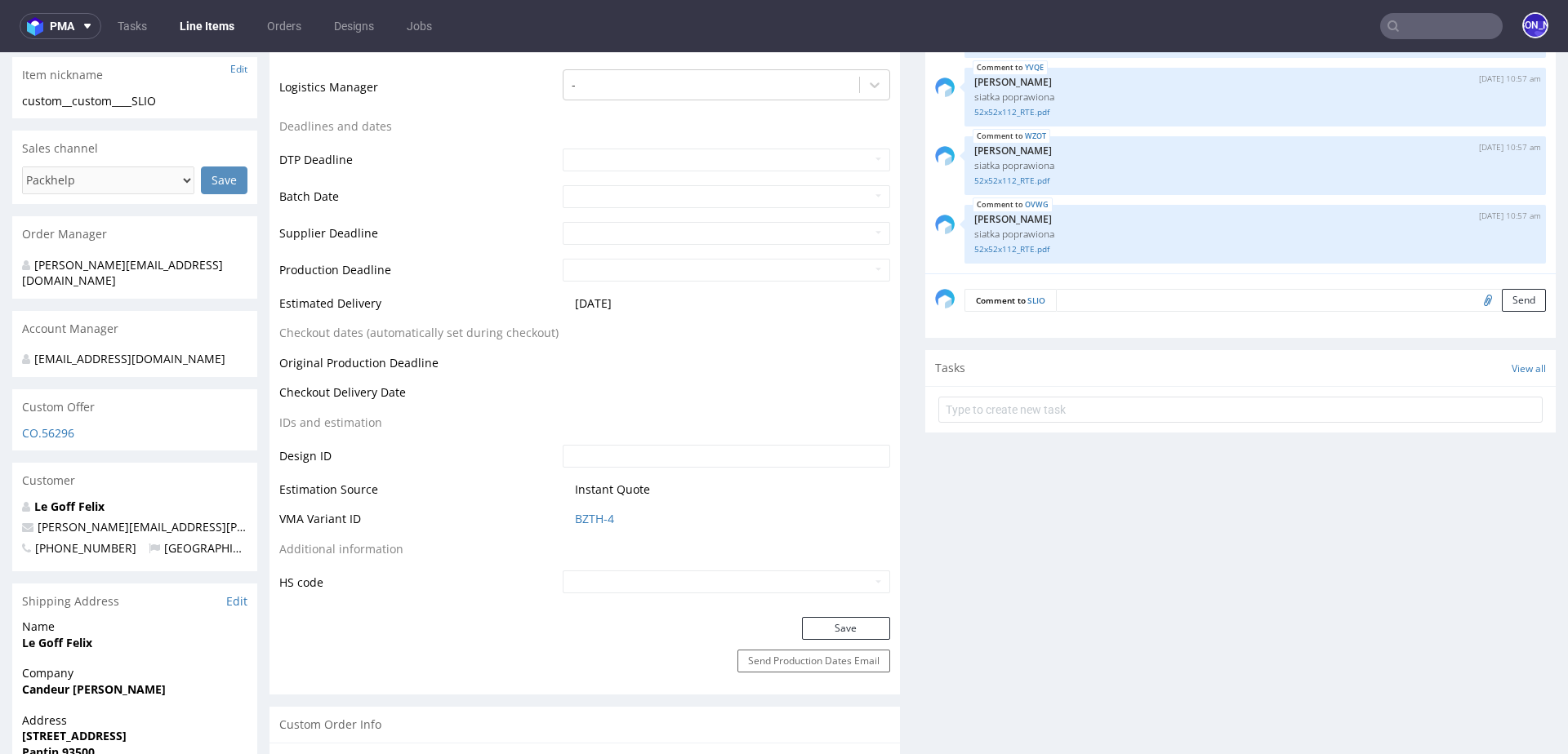
scroll to position [579, 0]
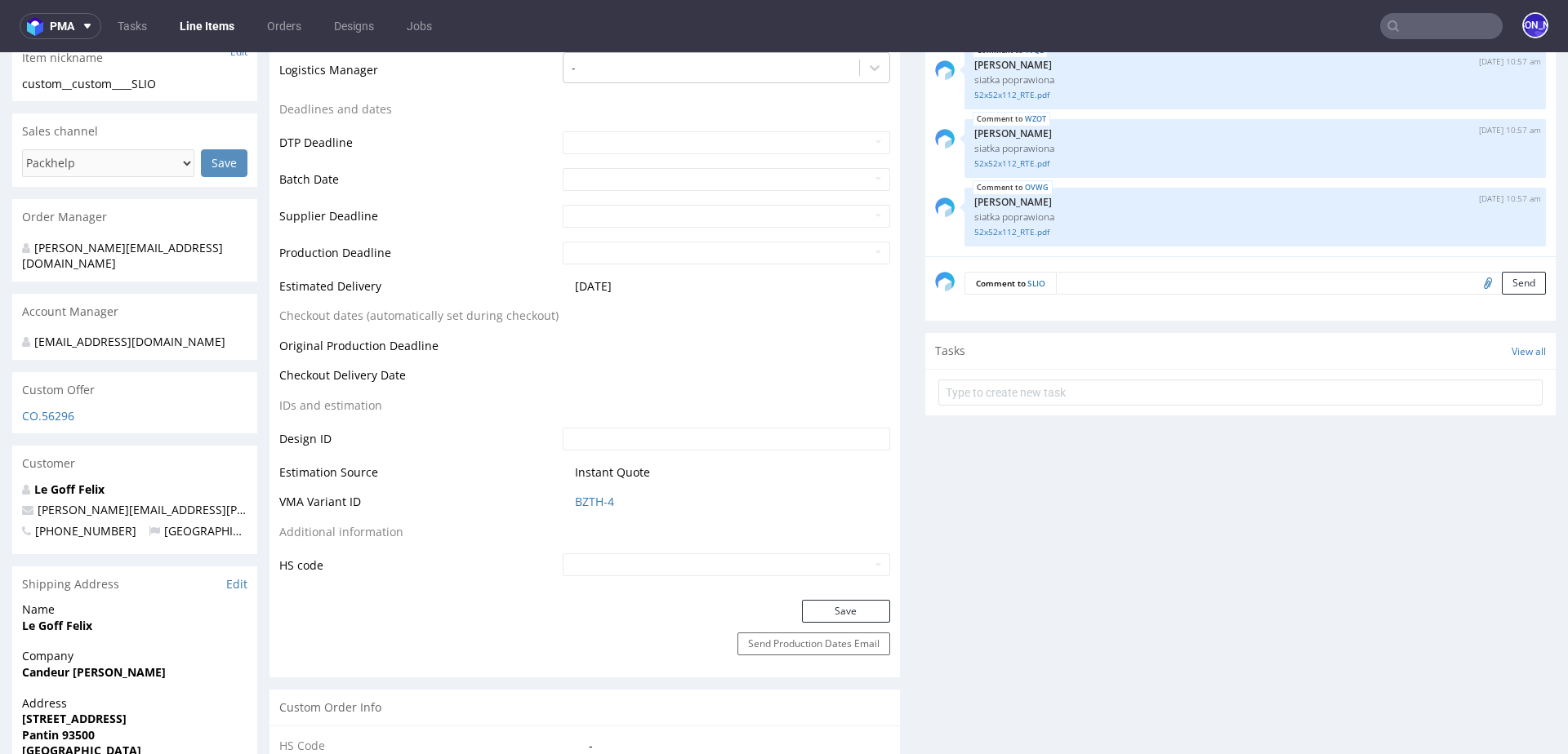
click at [1473, 283] on input "file" at bounding box center [1485, 282] width 23 height 21
type input "C:\fakepath\Gabarit box Sérum [URL]"
click at [1163, 281] on textarea at bounding box center [1301, 283] width 490 height 23
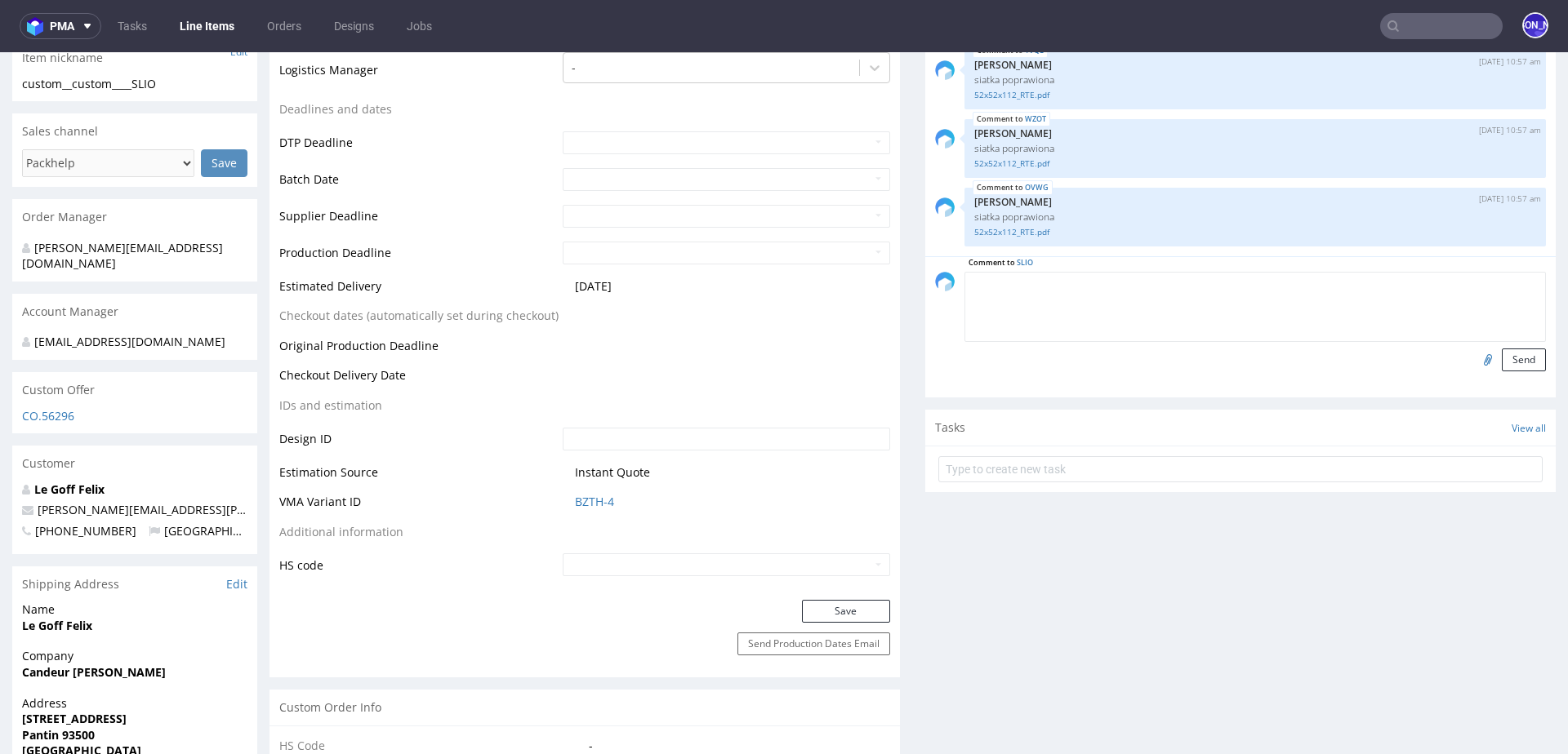
paste textarea "Design od klienta"
type textarea "Design od klienta"
click at [1502, 351] on button "Send" at bounding box center [1523, 360] width 44 height 23
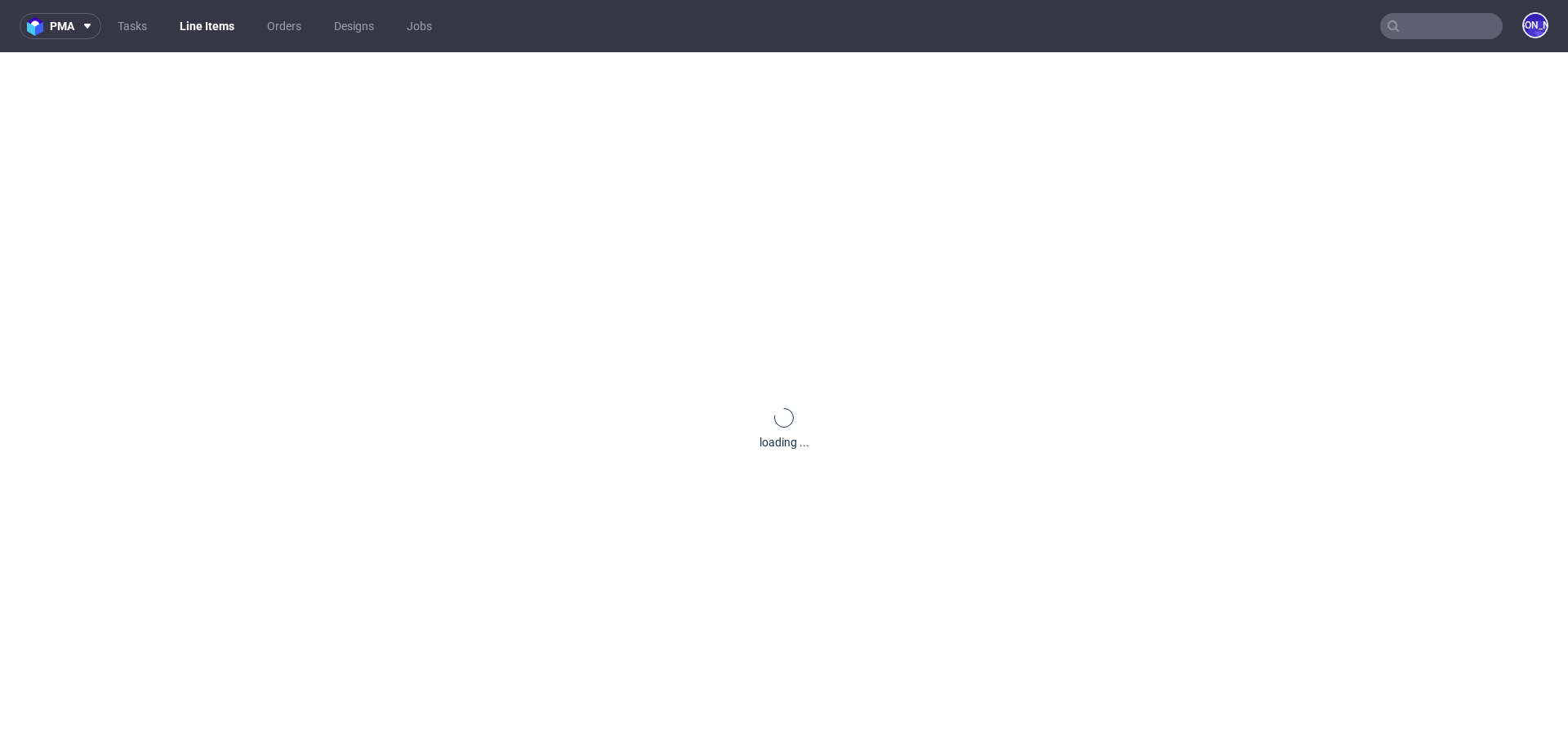
scroll to position [0, 0]
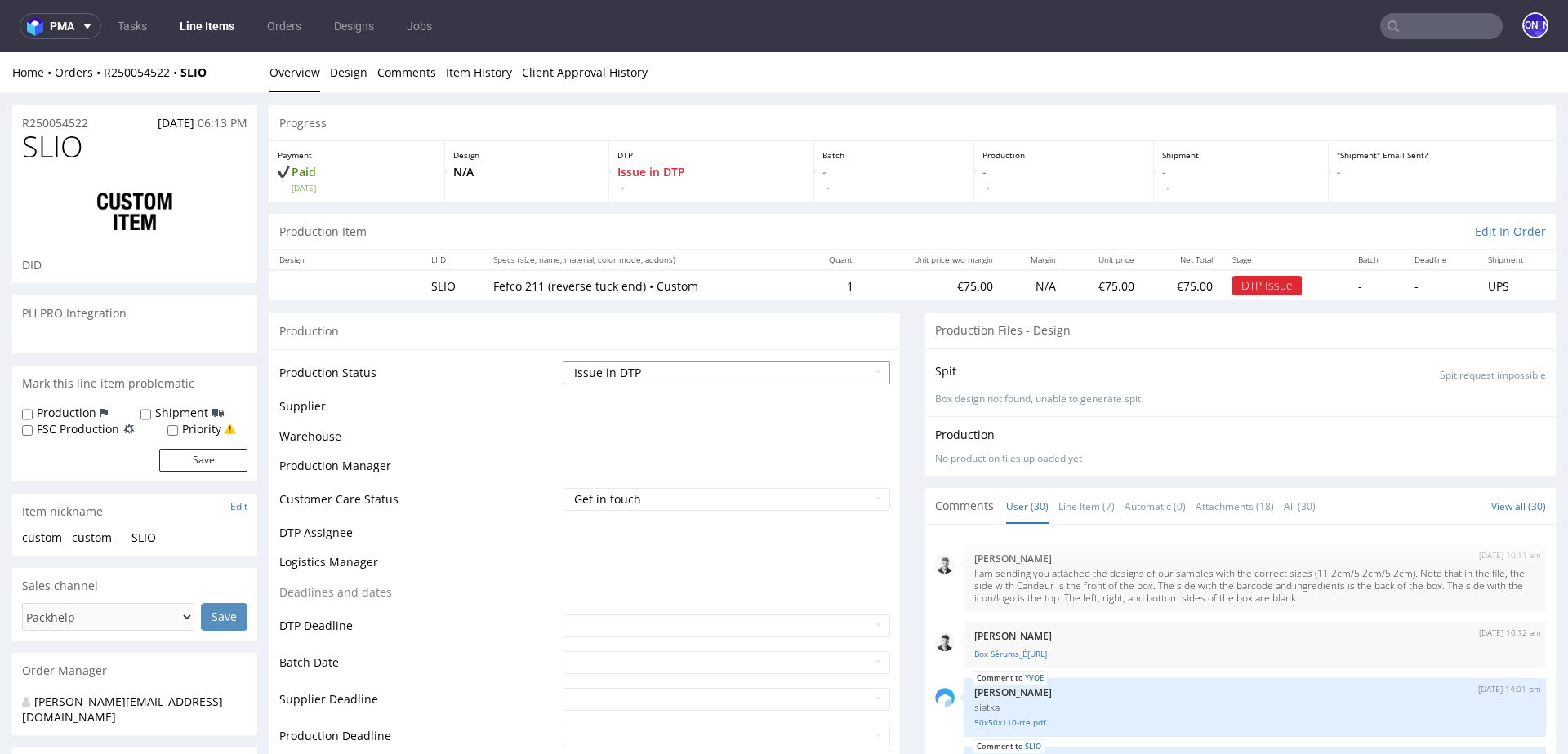
click at [697, 377] on select "Waiting for Artwork Waiting for Diecut Waiting for Mockup Waiting for DTP Waiti…" at bounding box center [726, 373] width 327 height 23
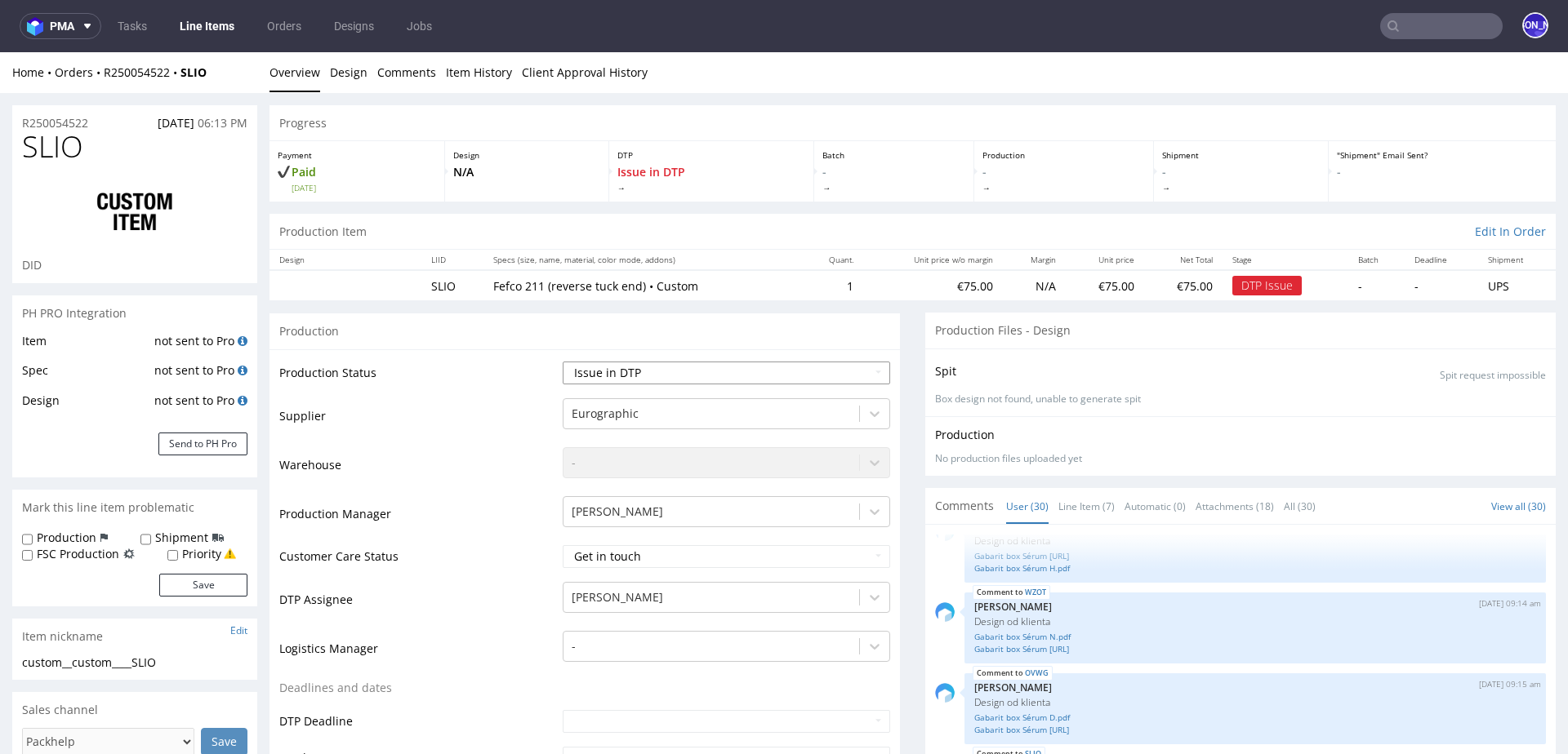
select select "back_for_dtp"
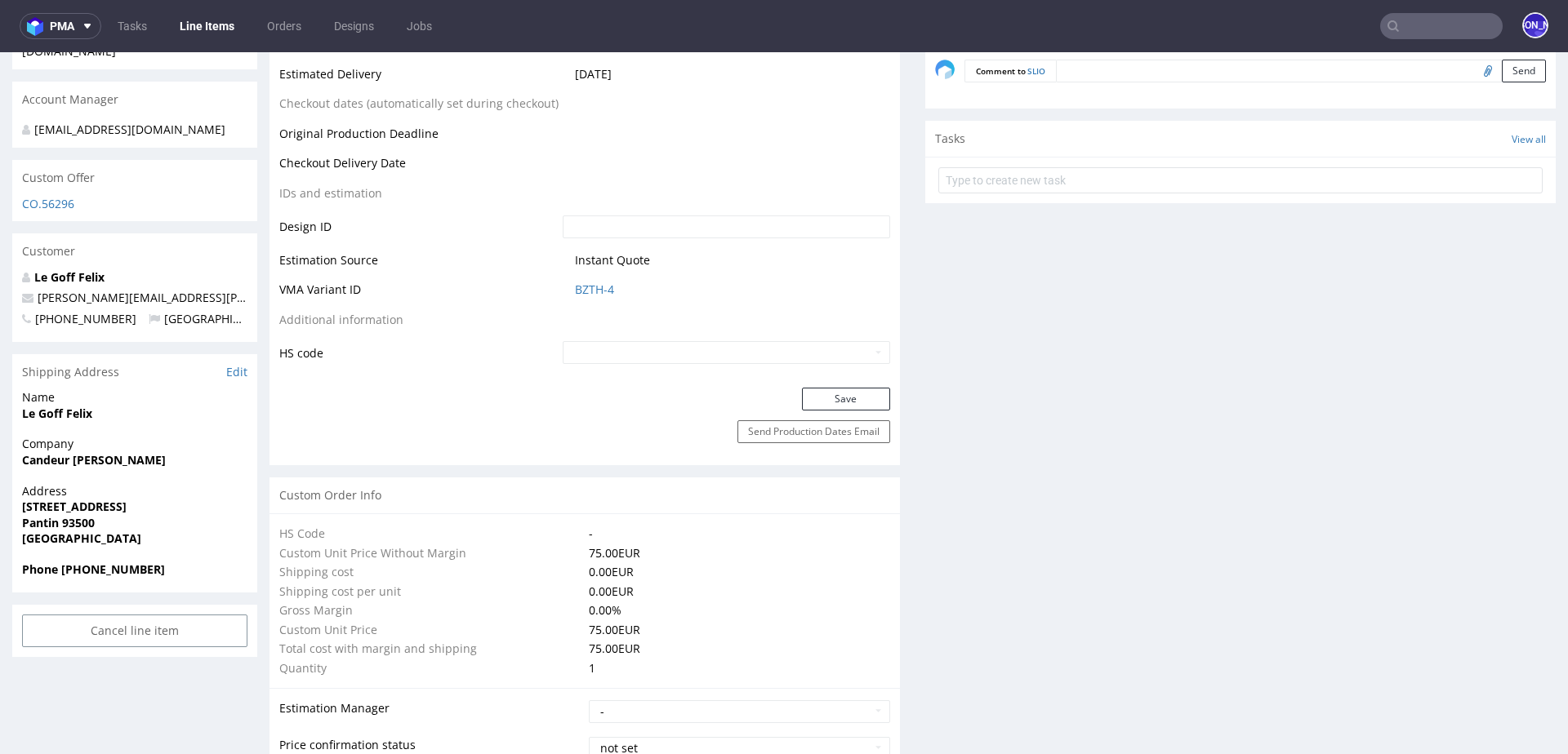
scroll to position [837, 0]
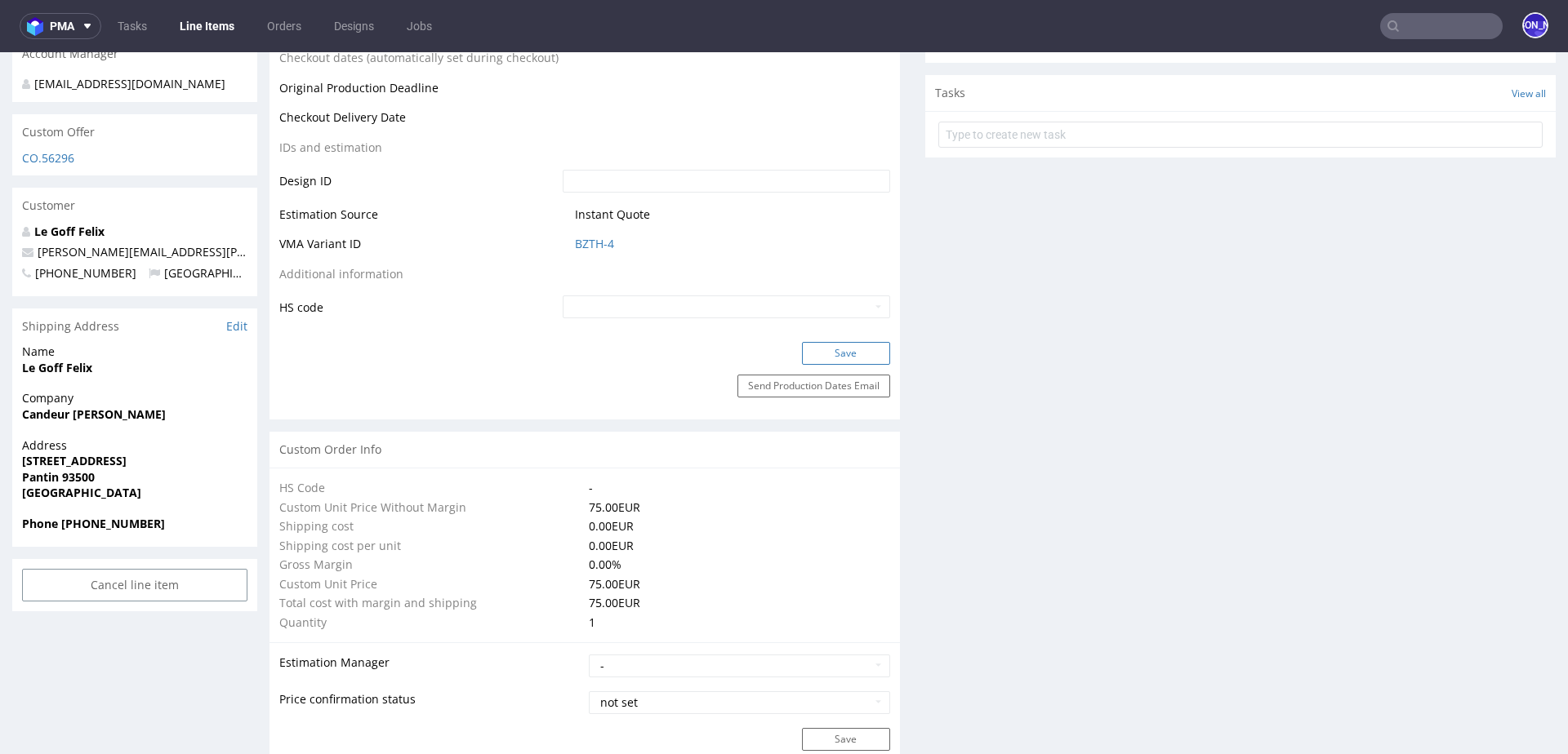
click at [826, 348] on button "Save" at bounding box center [845, 354] width 88 height 23
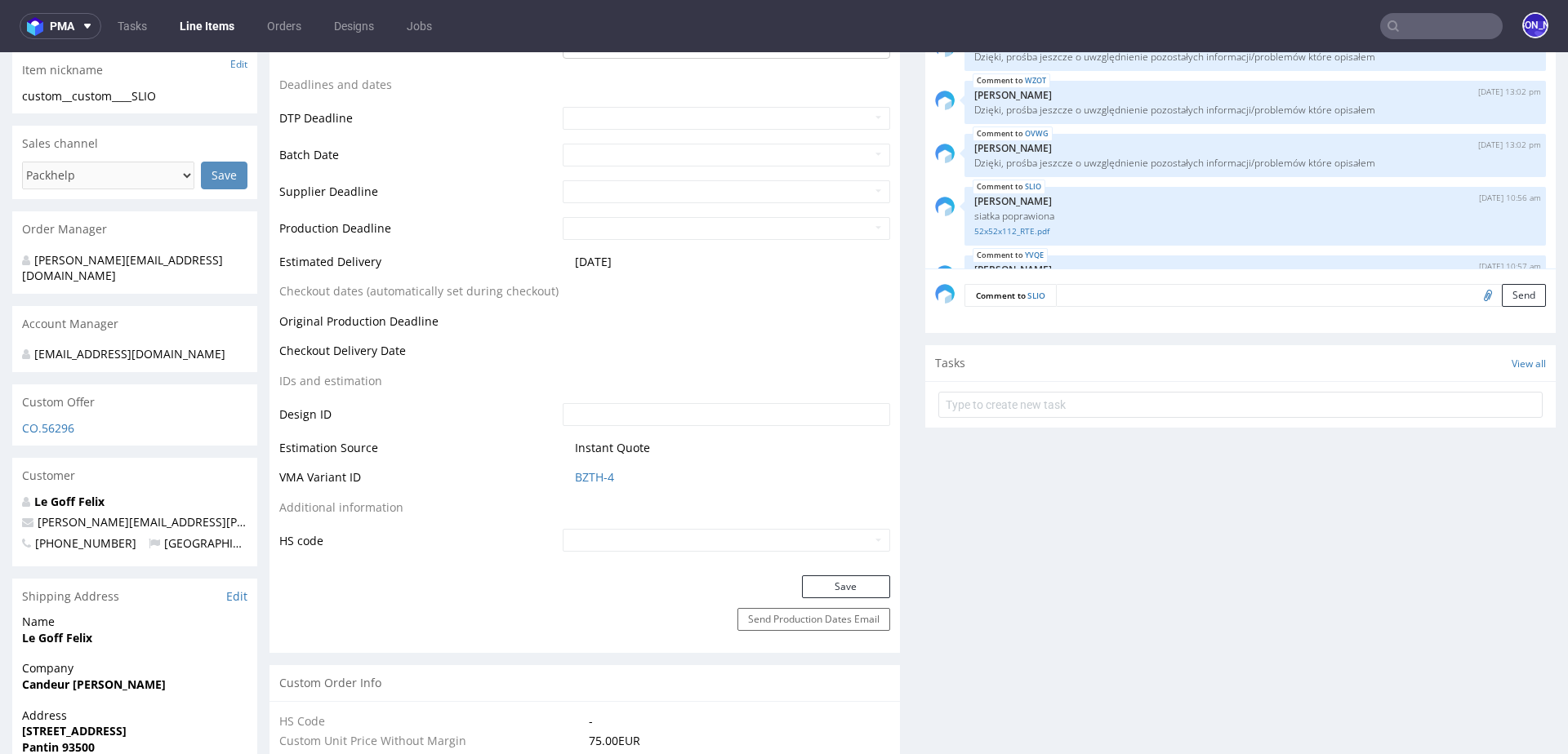
scroll to position [605, 0]
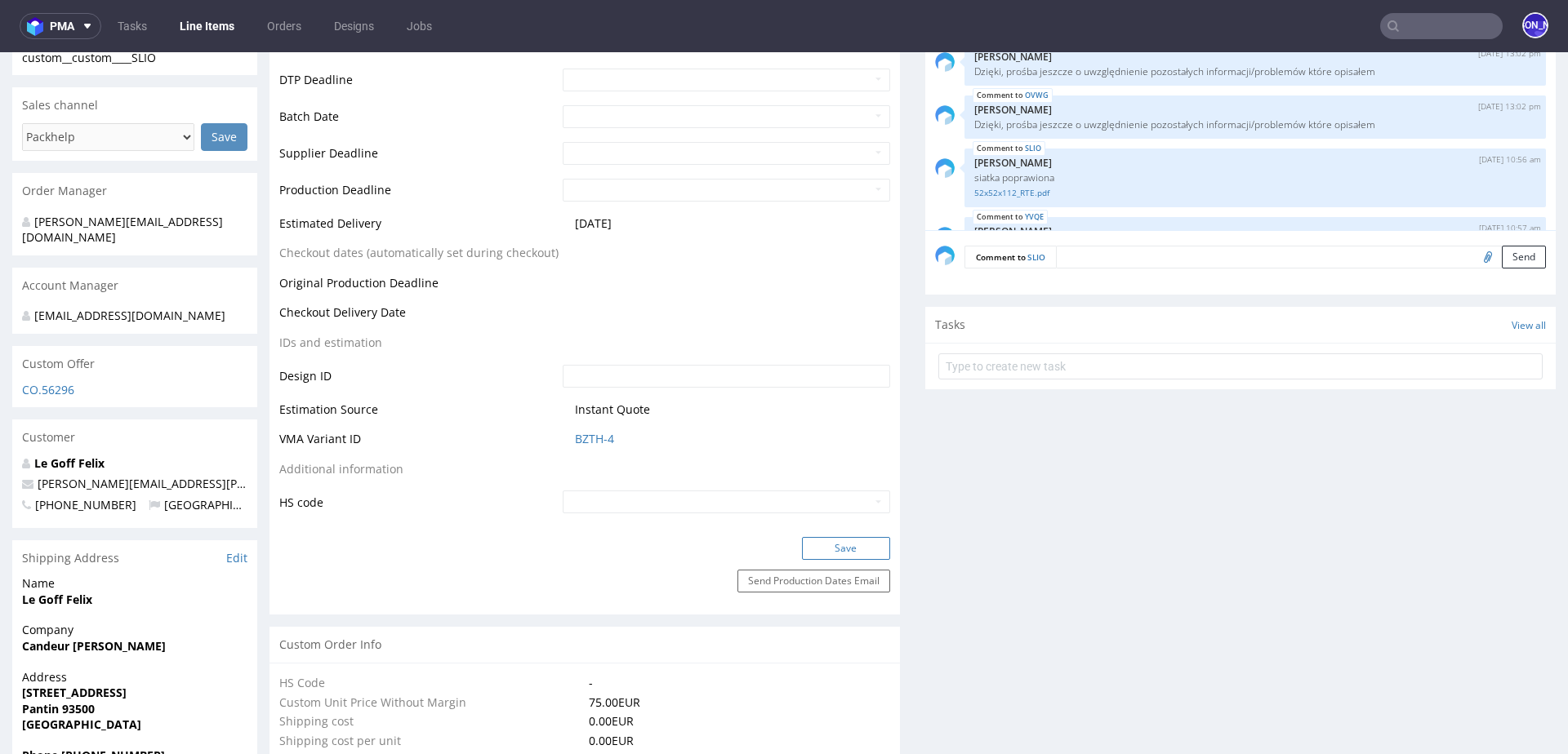
click at [813, 541] on button "Save" at bounding box center [845, 549] width 88 height 23
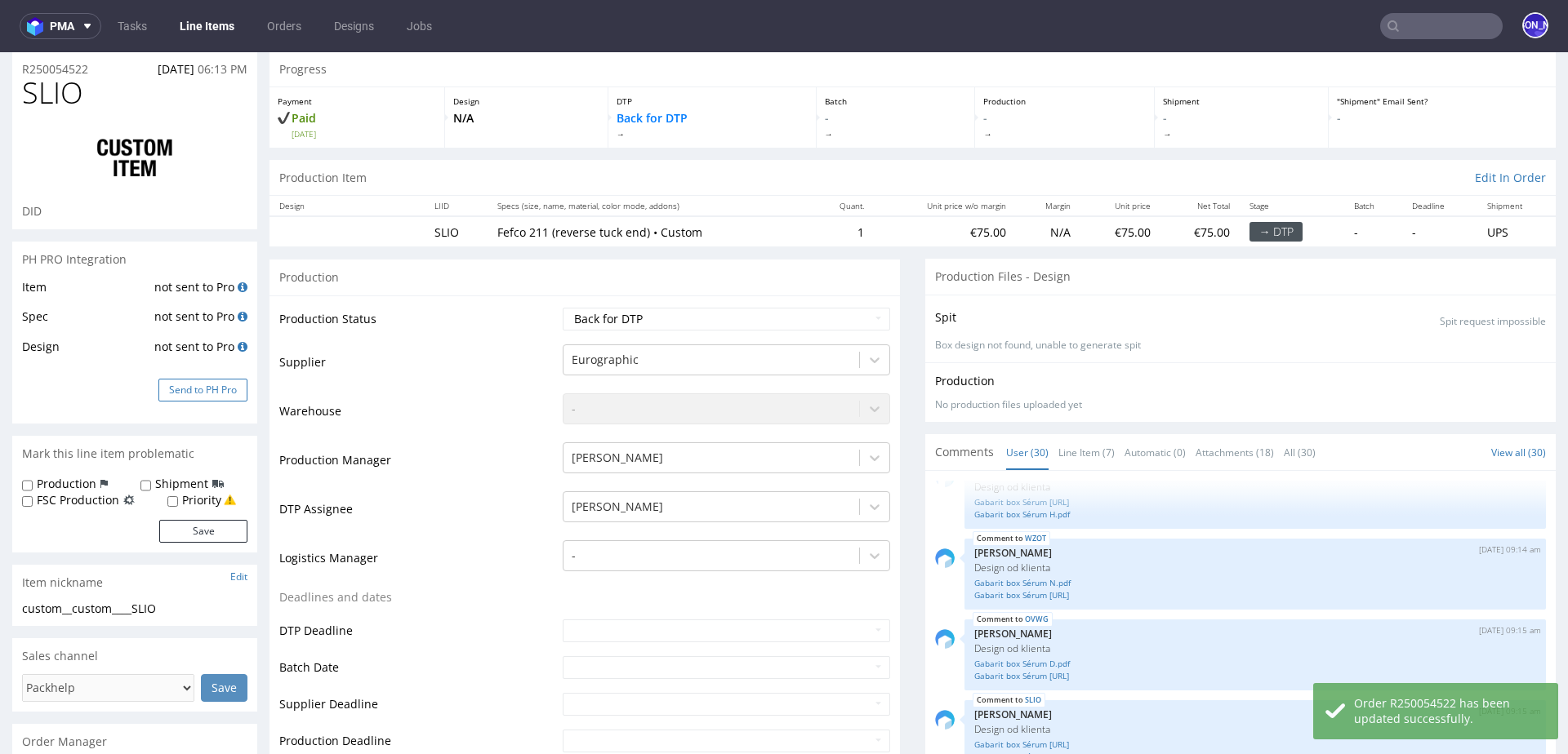
scroll to position [56, 0]
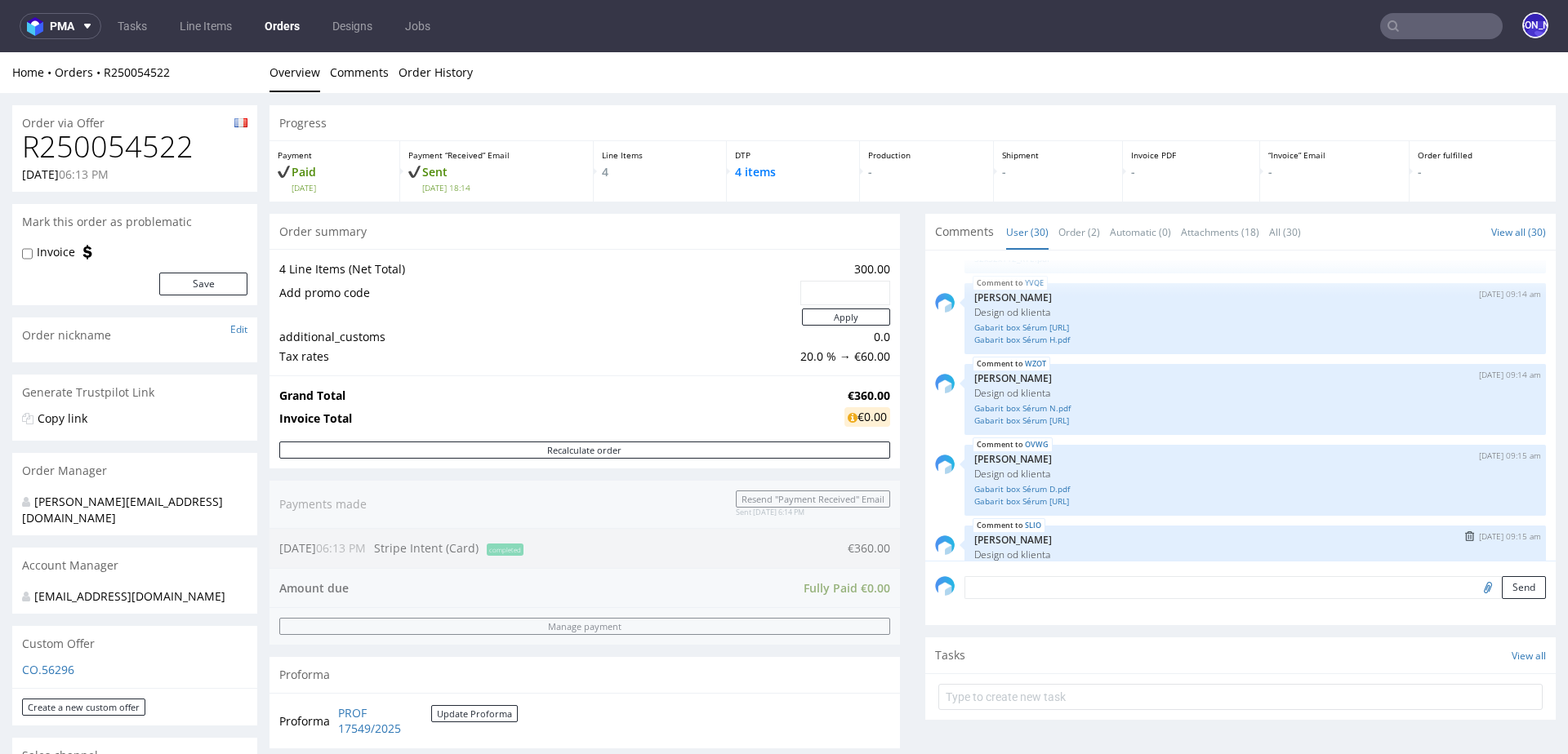
scroll to position [1728, 0]
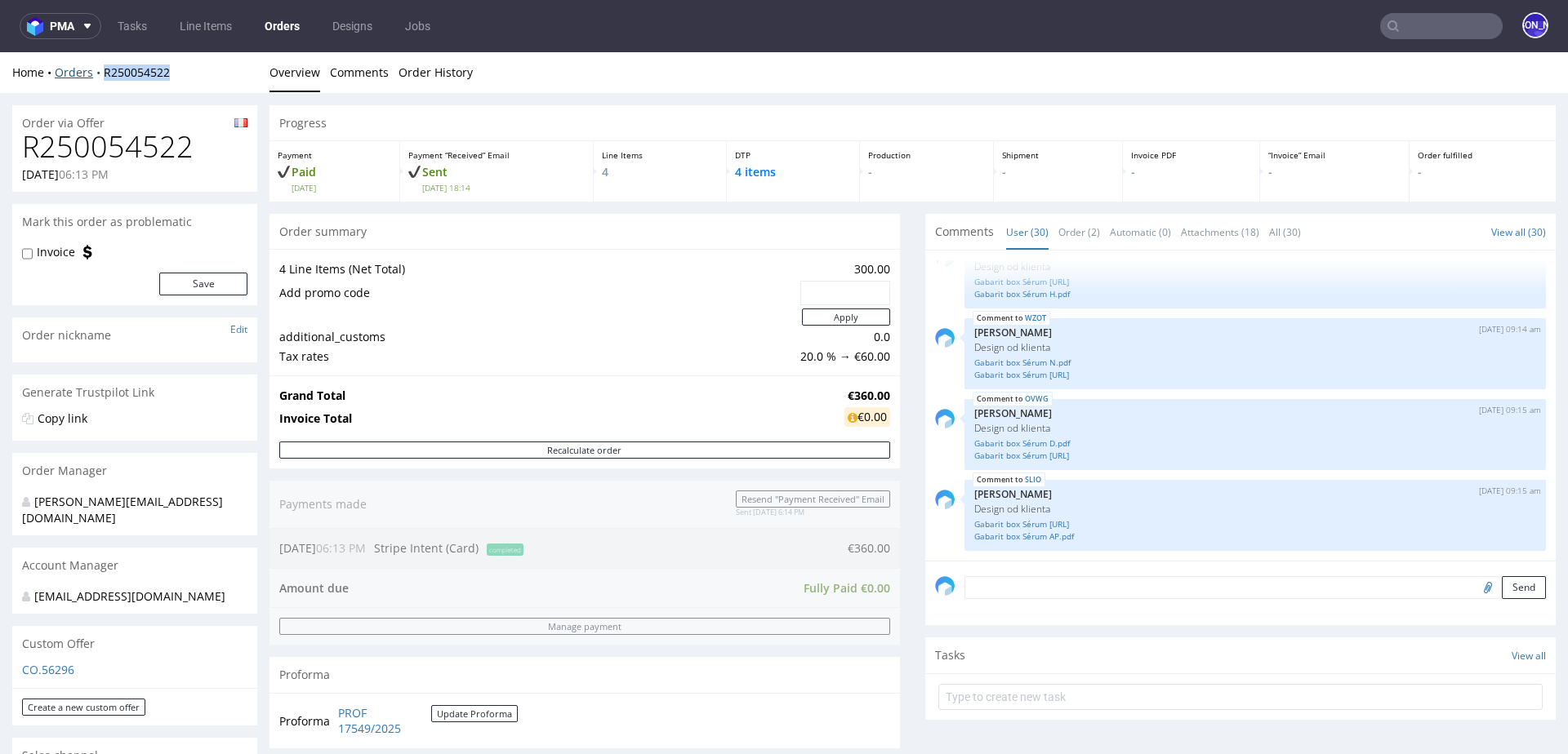
drag, startPoint x: 197, startPoint y: 71, endPoint x: 102, endPoint y: 73, distance: 95.0
click at [102, 73] on div "Home Orders R250054522" at bounding box center [135, 72] width 245 height 16
copy link "R250054522"
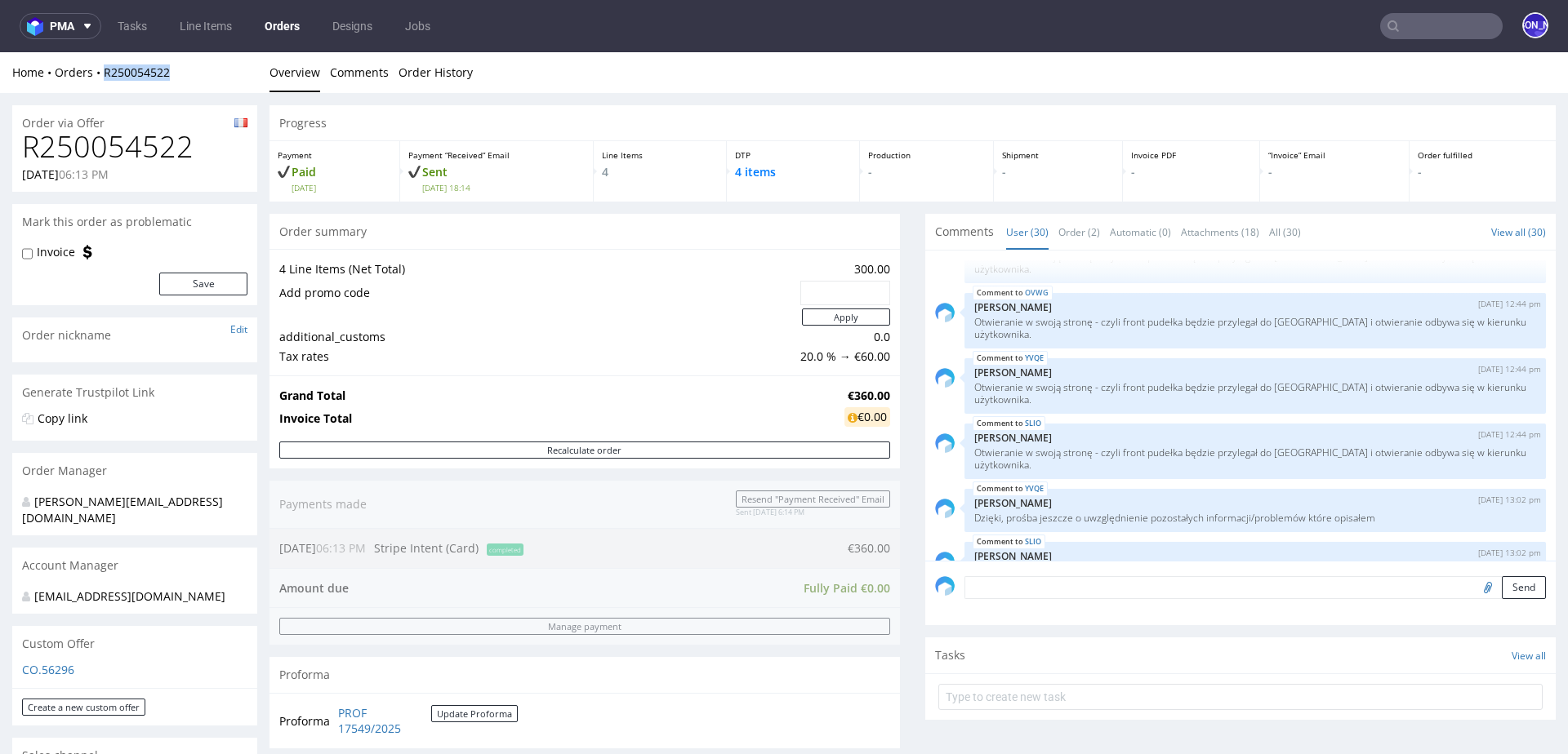
scroll to position [984, 0]
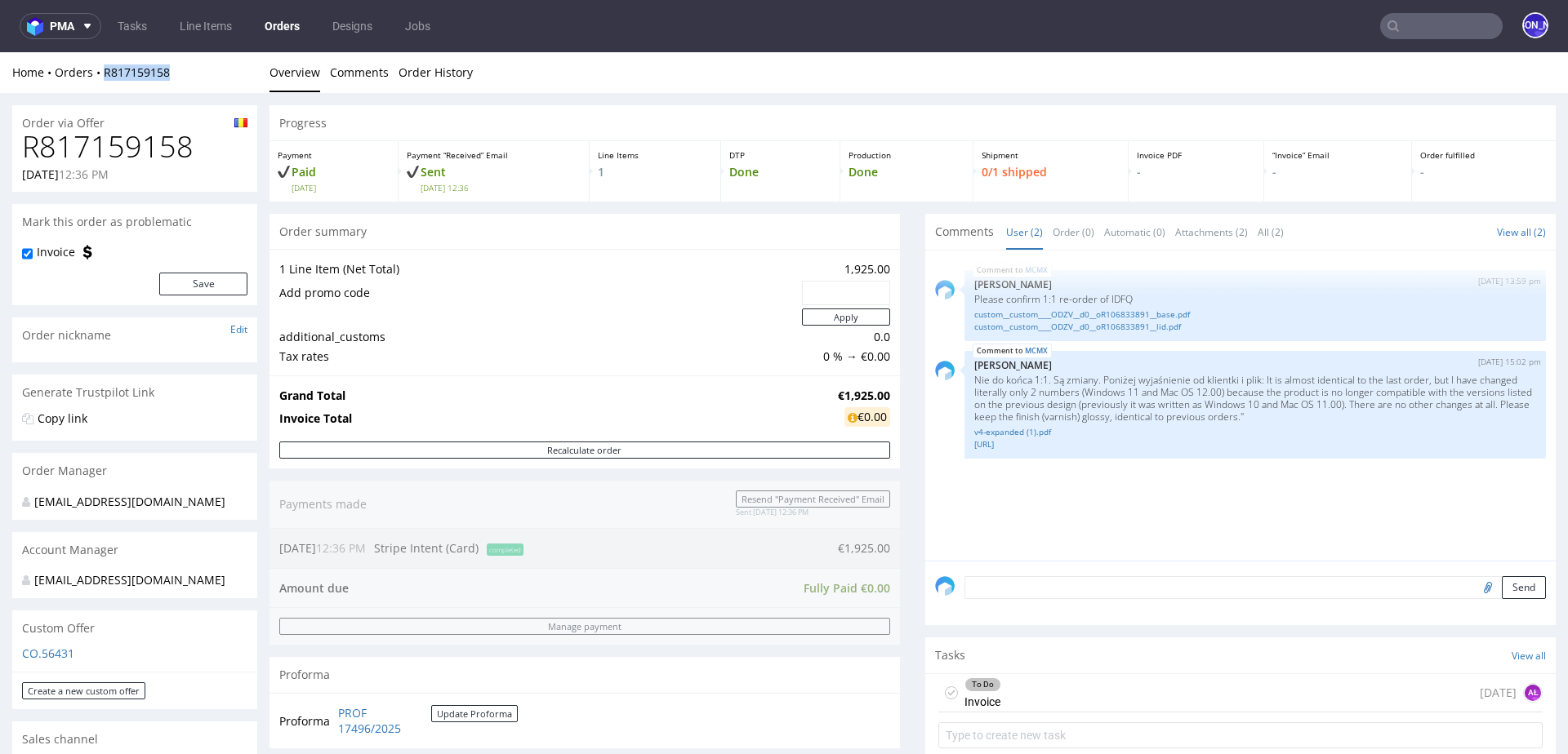
scroll to position [13, 0]
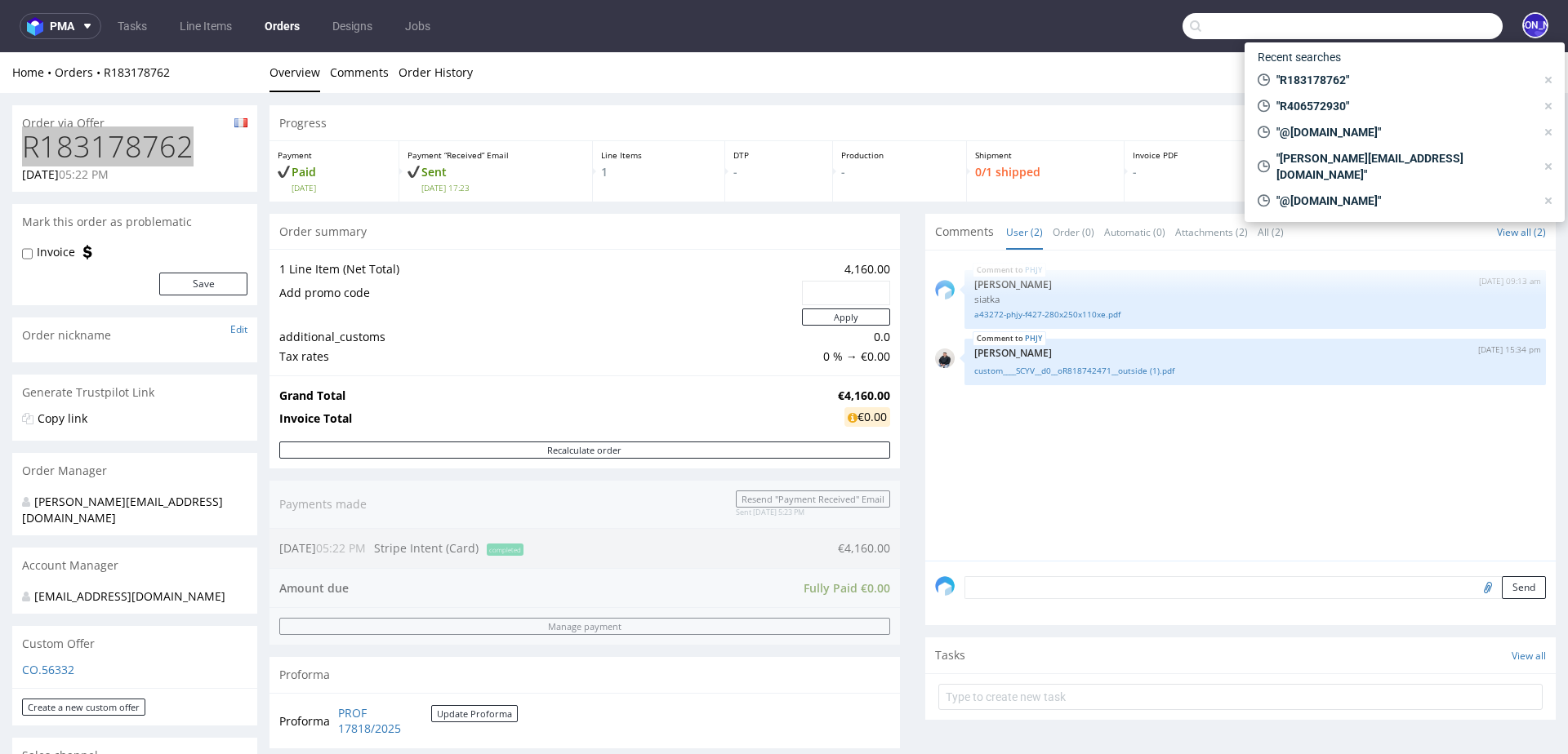
click at [1390, 26] on input "text" at bounding box center [1342, 26] width 320 height 26
paste input "@[DOMAIN_NAME]"
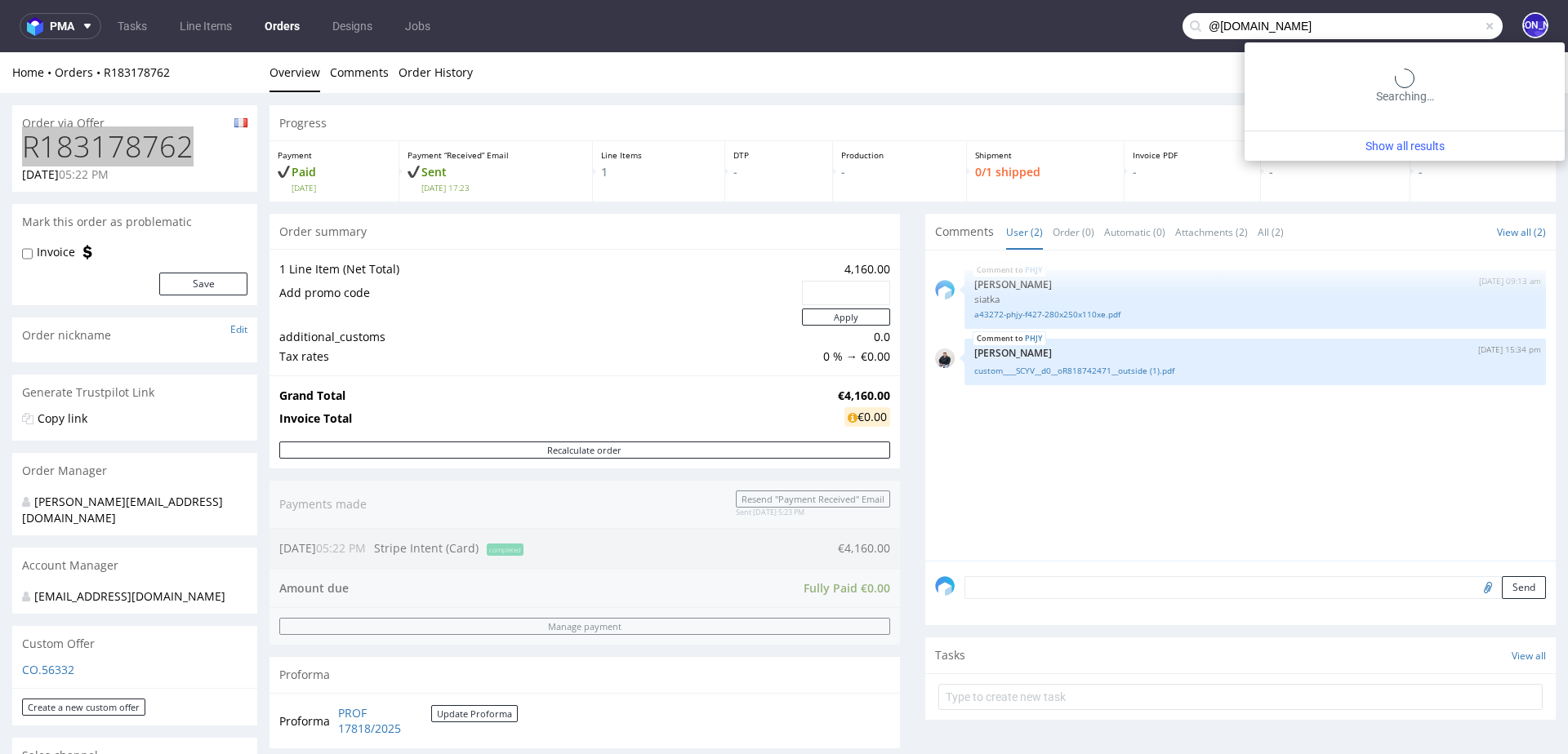
type input "@[DOMAIN_NAME]"
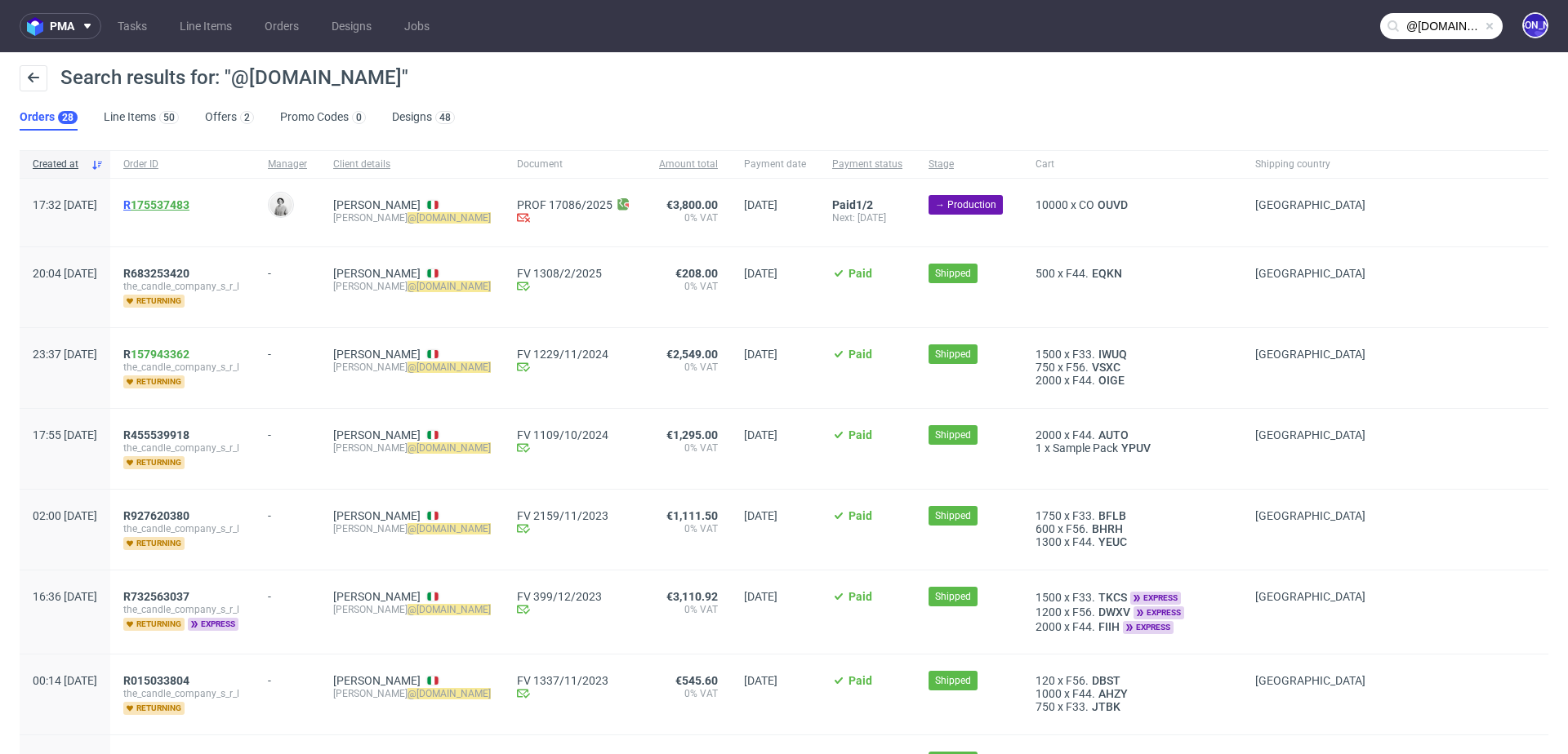
click at [189, 198] on link "175537483" at bounding box center [160, 205] width 59 height 13
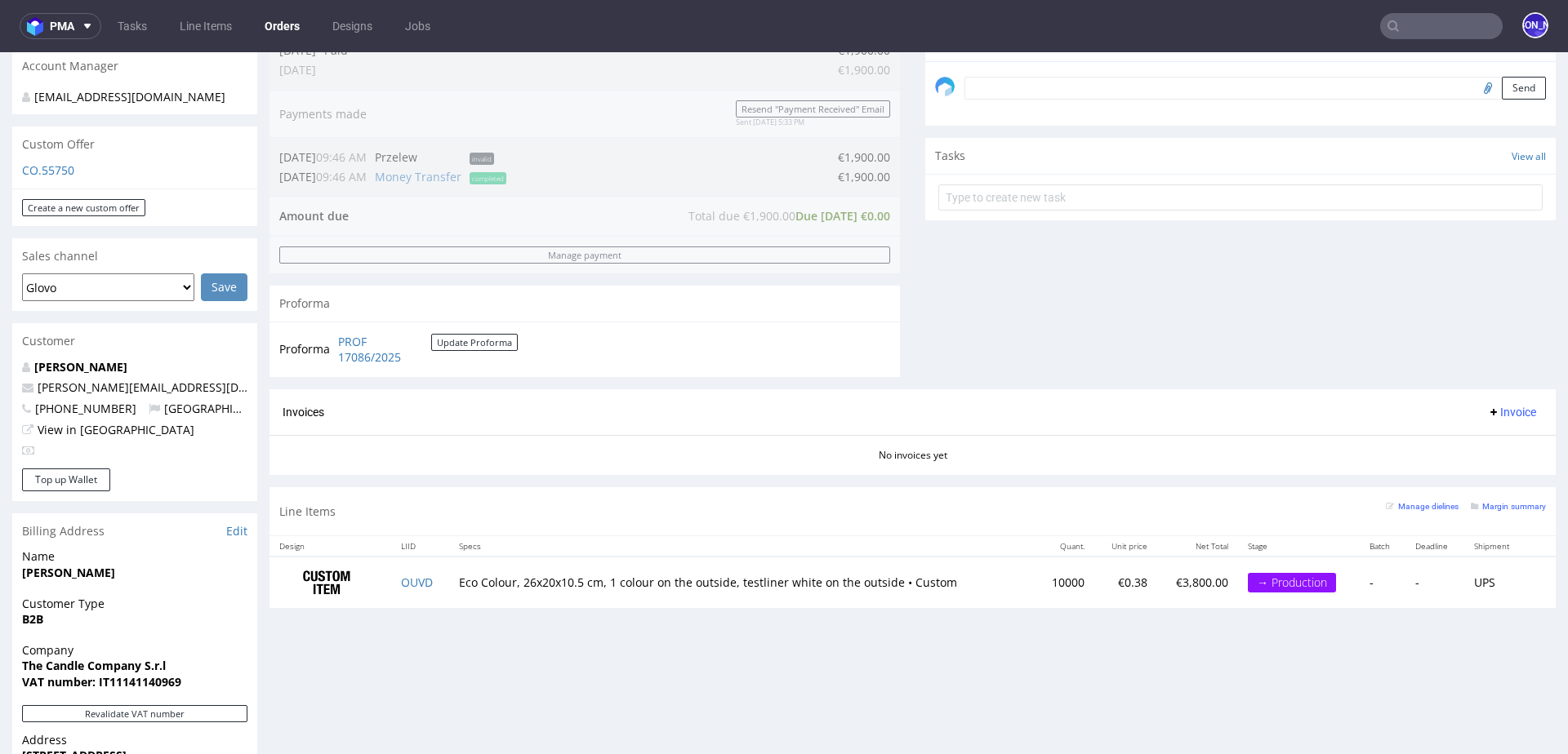
scroll to position [523, 0]
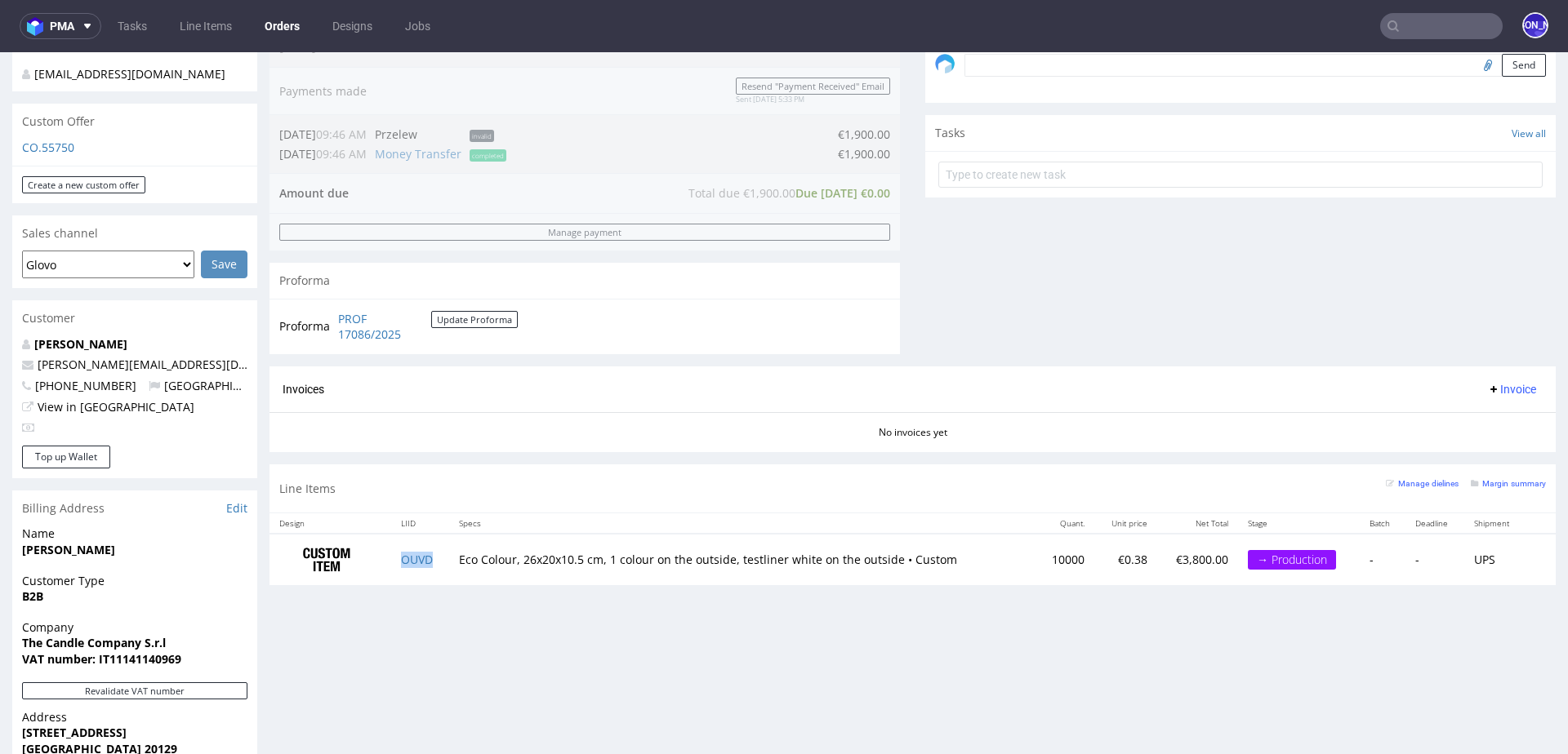
click at [415, 564] on td "OUVD" at bounding box center [420, 560] width 58 height 52
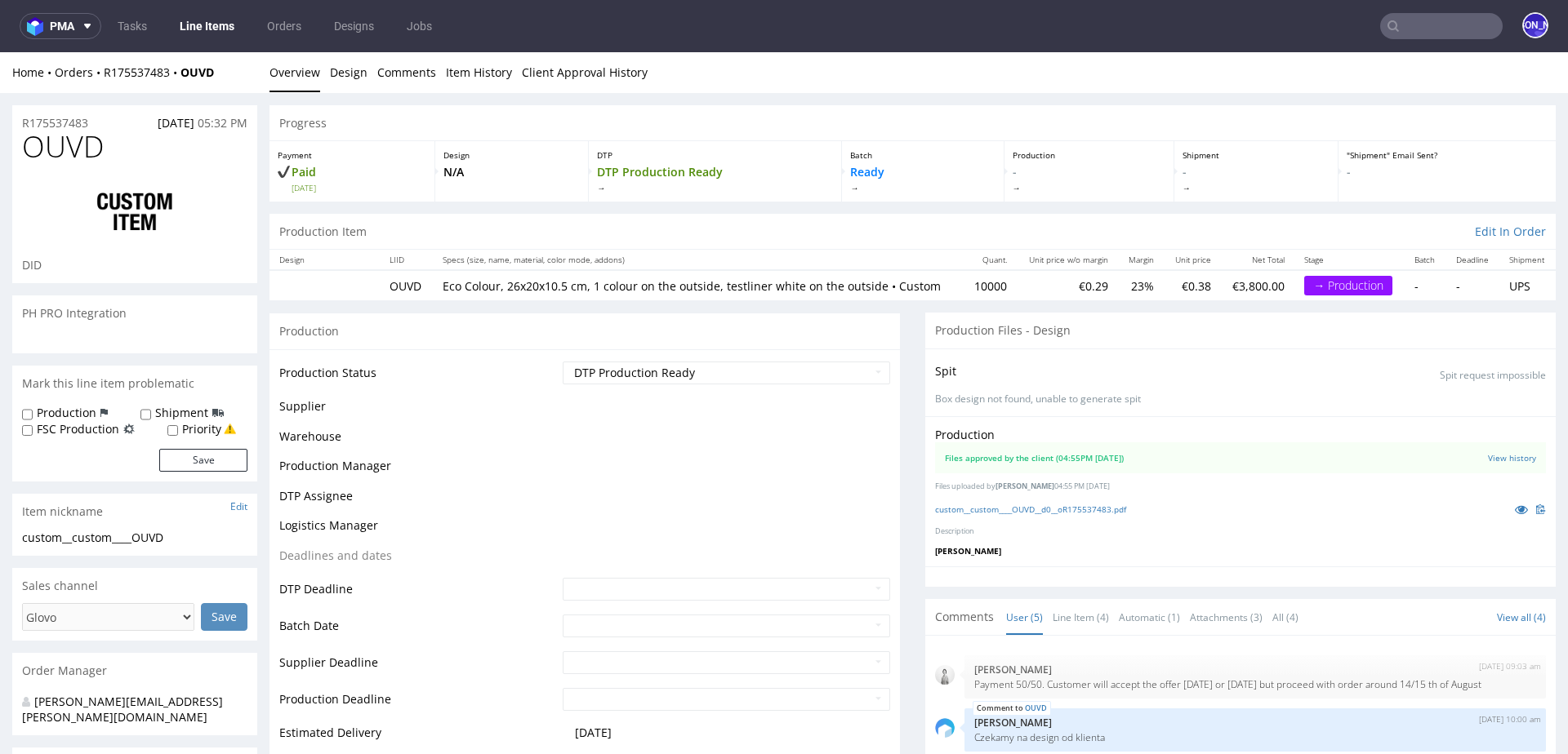
scroll to position [33, 0]
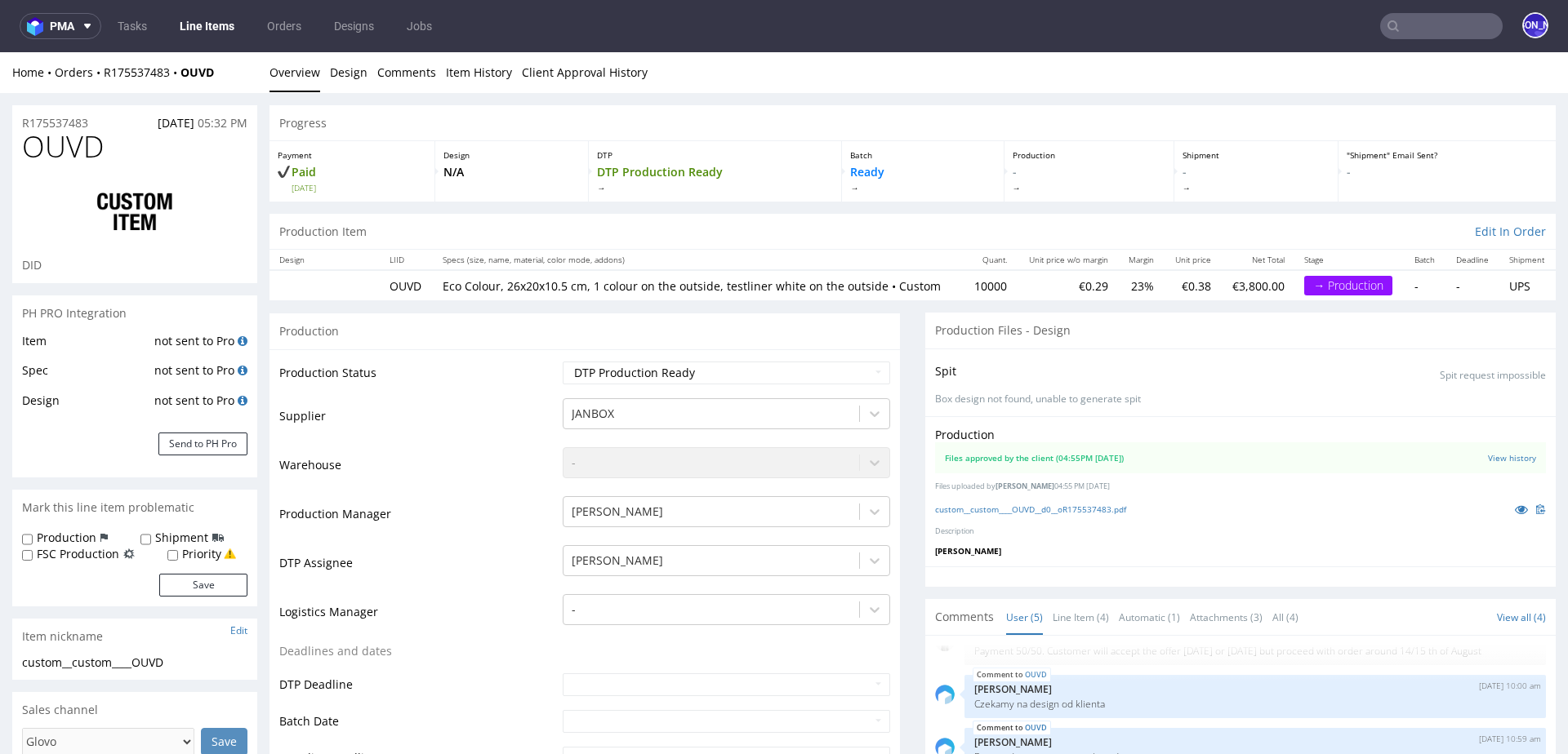
select select "in_progress"
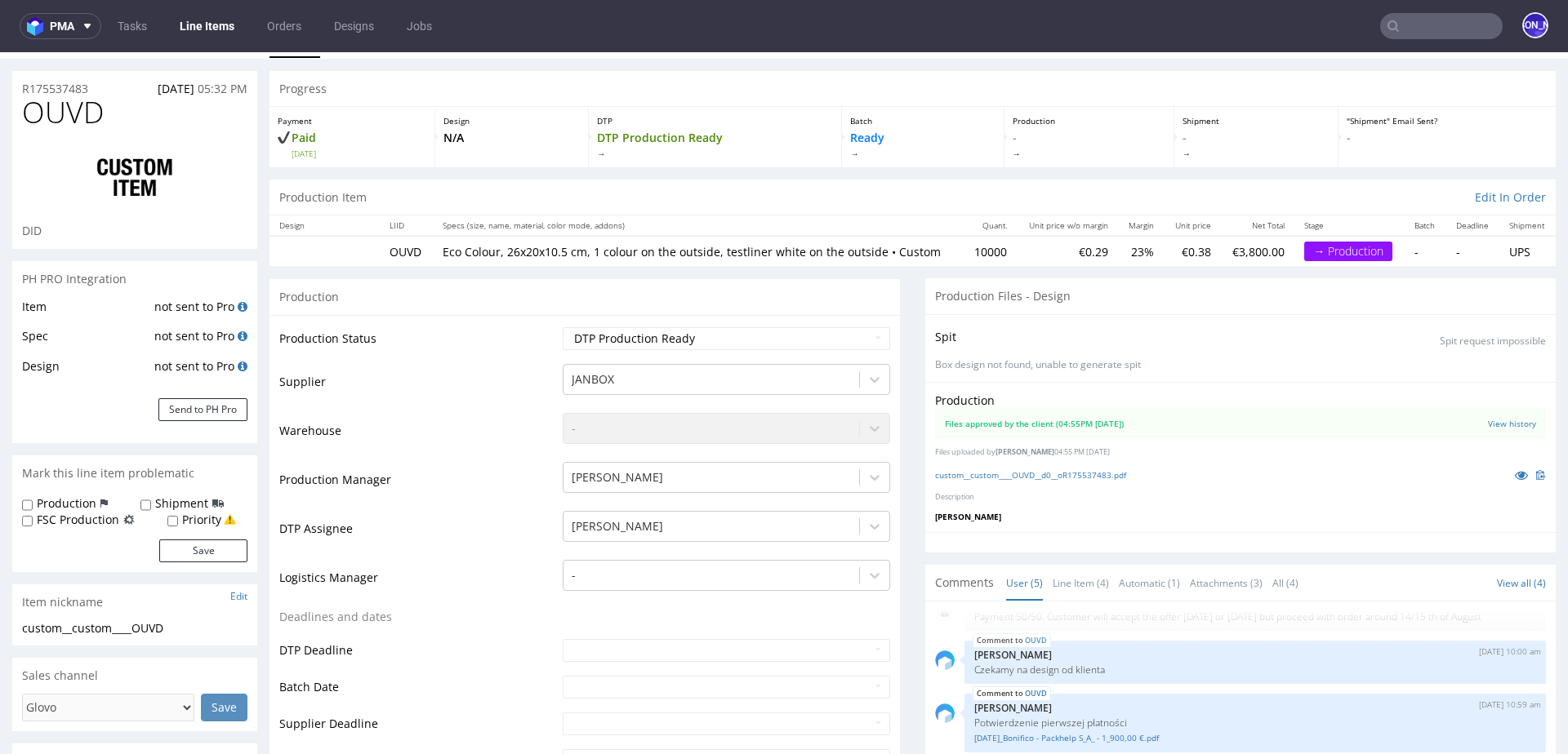
scroll to position [0, 0]
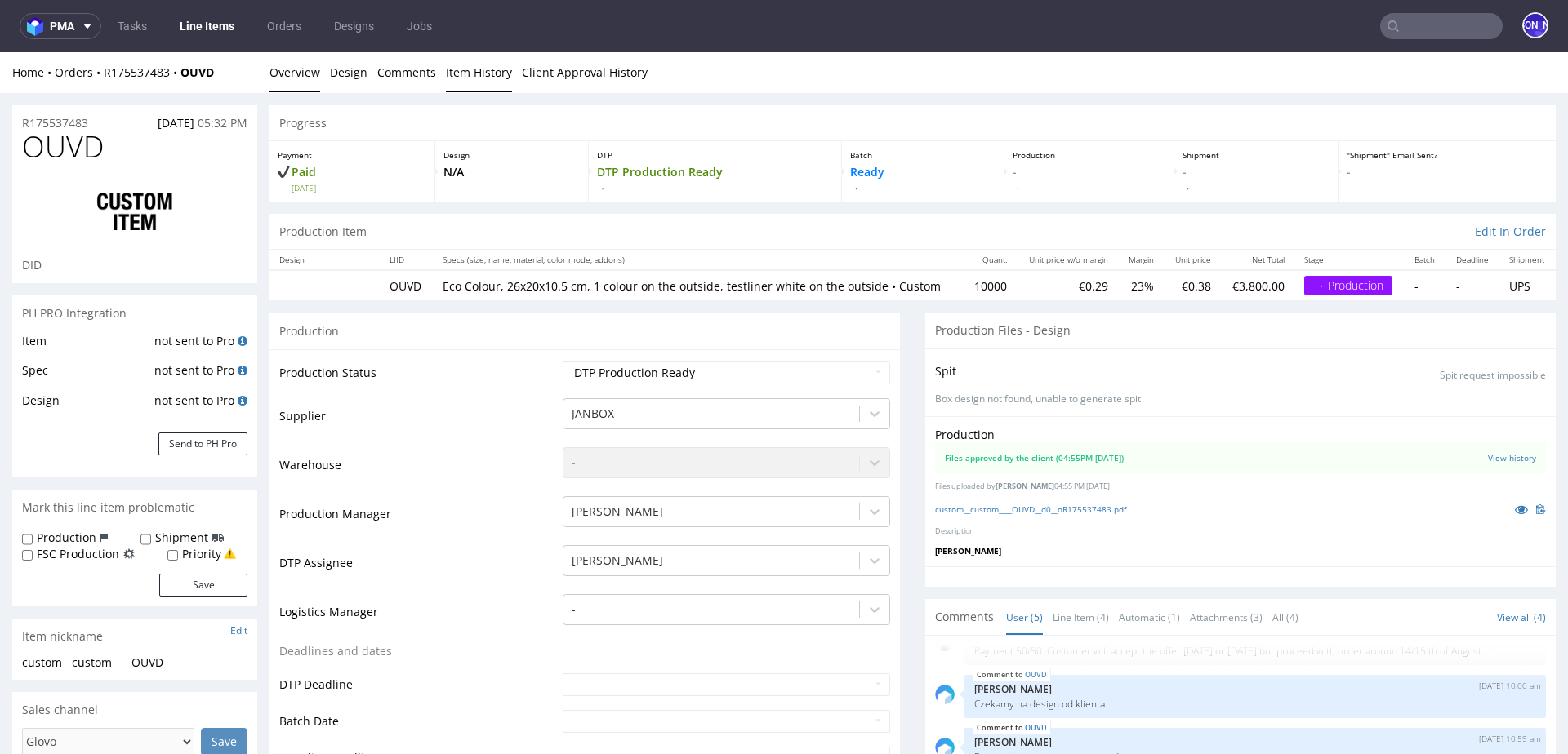
click at [477, 72] on link "Item History" at bounding box center [479, 71] width 66 height 40
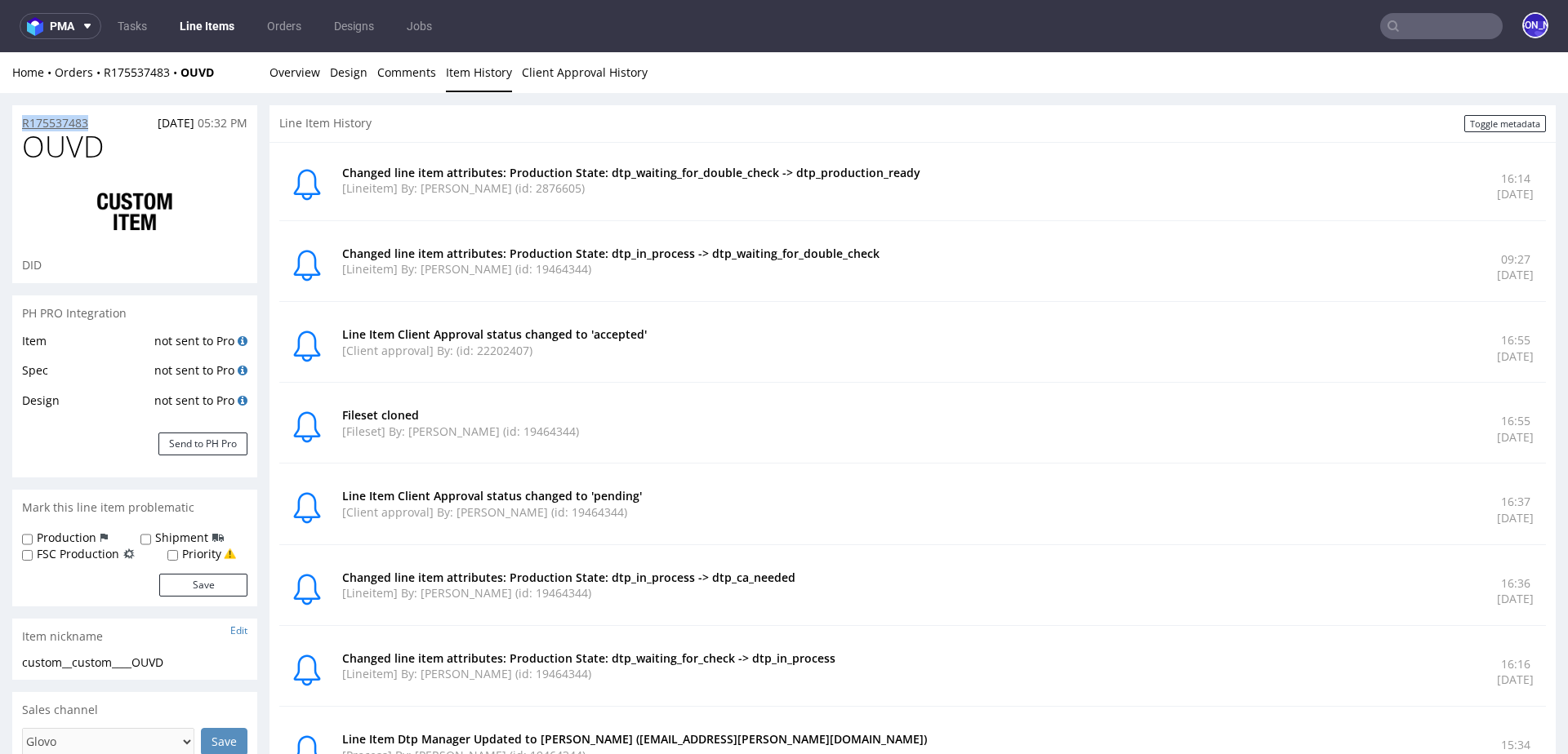
drag, startPoint x: 108, startPoint y: 129, endPoint x: 23, endPoint y: 128, distance: 85.0
click at [23, 128] on div "R175537483 [DATE] 05:32 PM" at bounding box center [135, 118] width 245 height 26
copy p "R175537483"
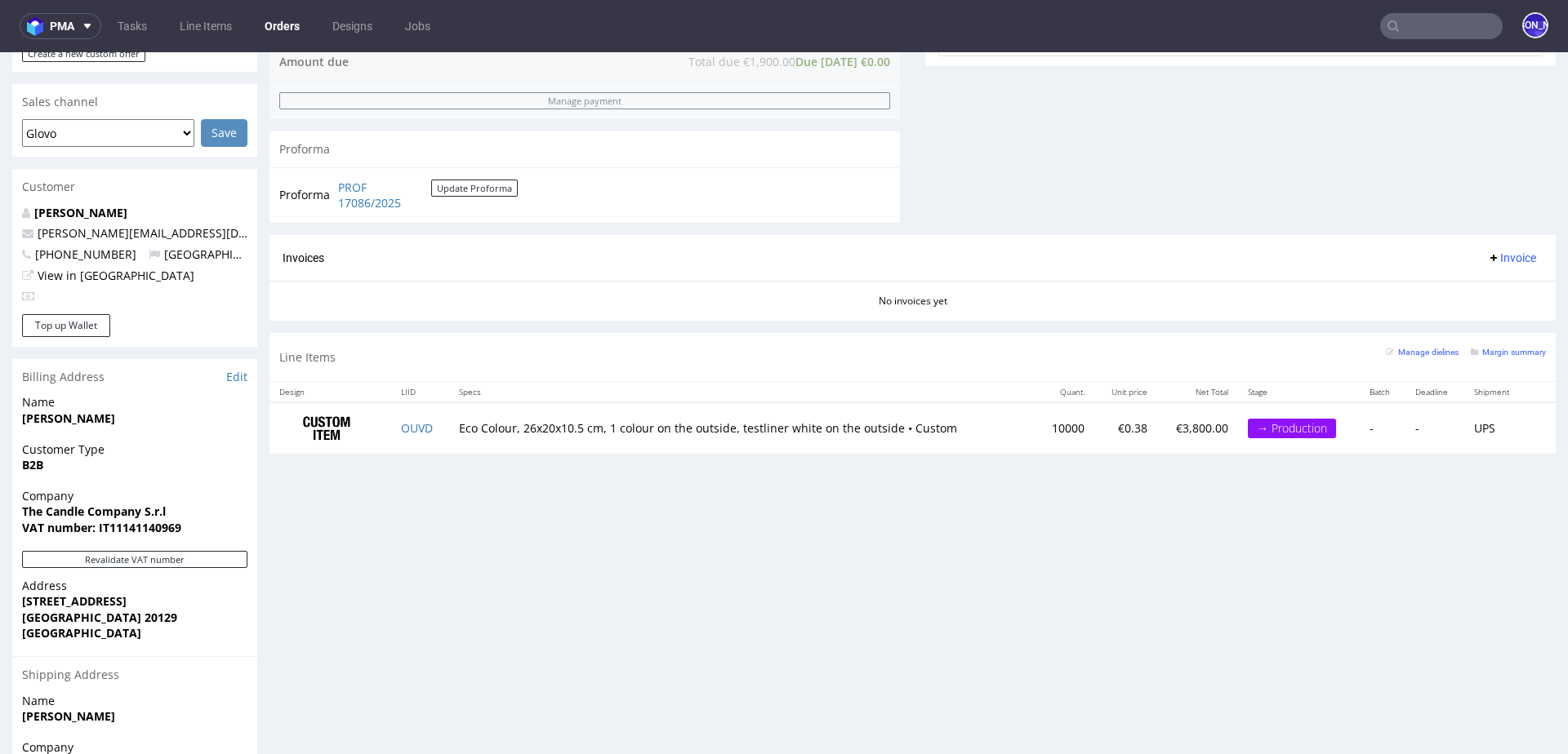
scroll to position [716, 0]
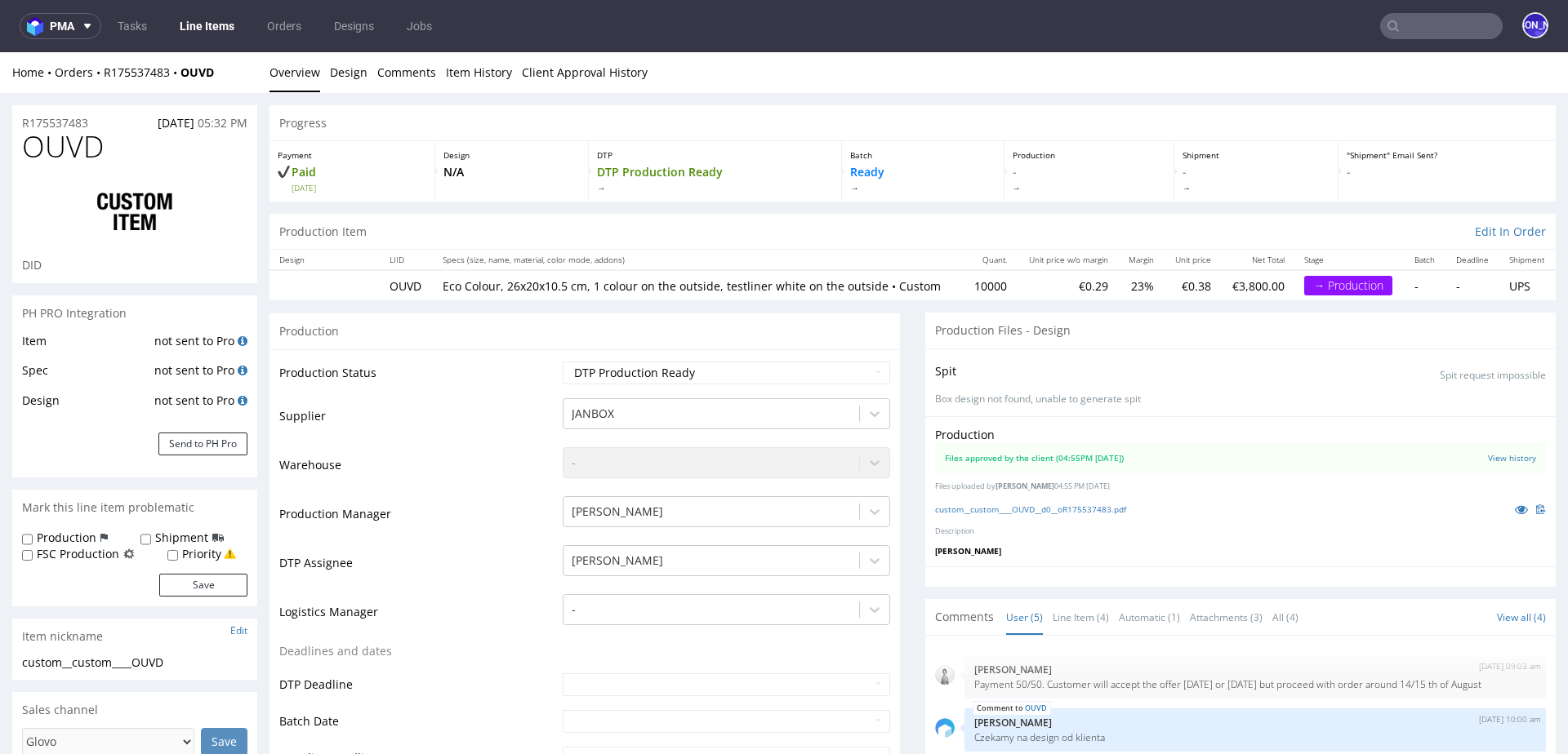
scroll to position [33, 0]
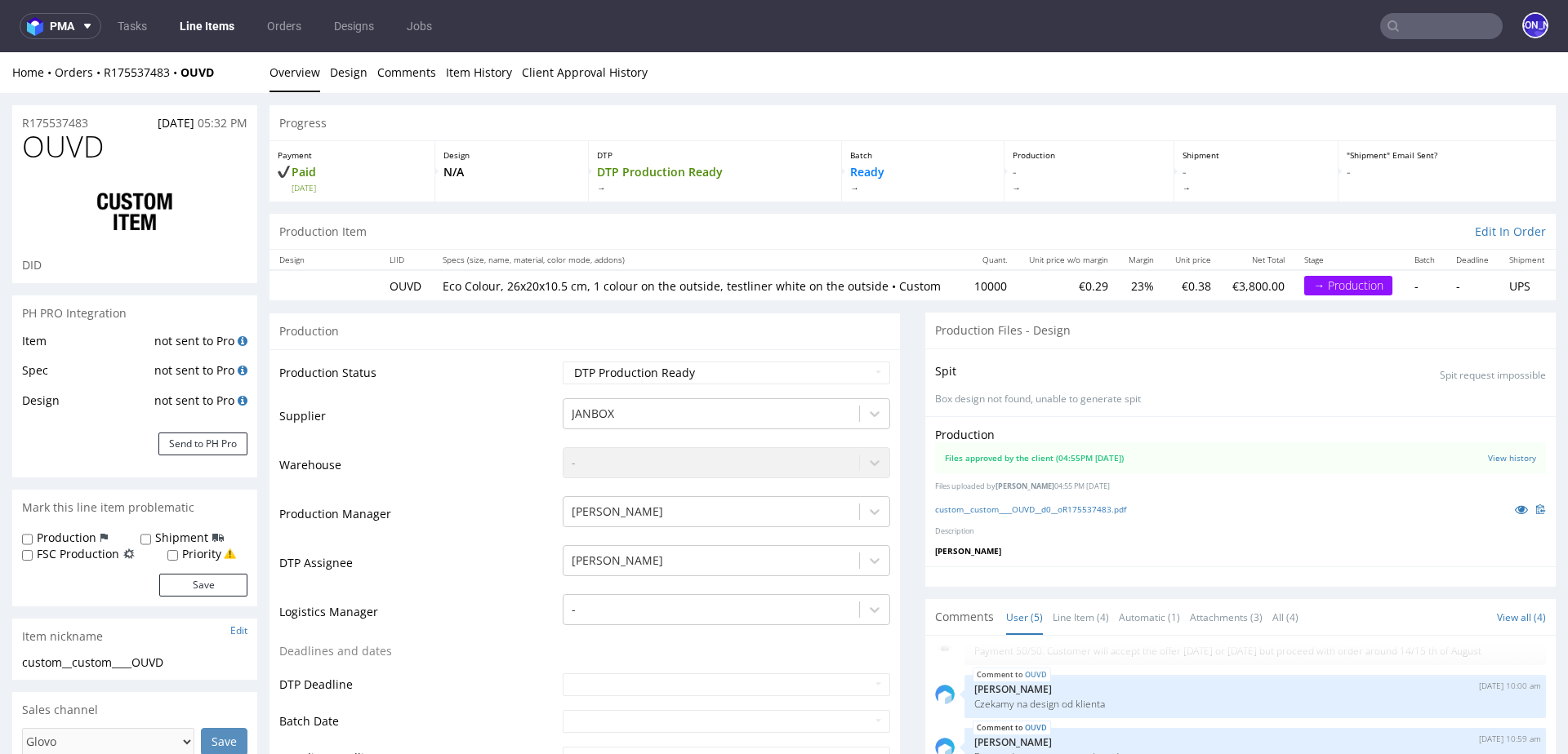
select select "in_progress"
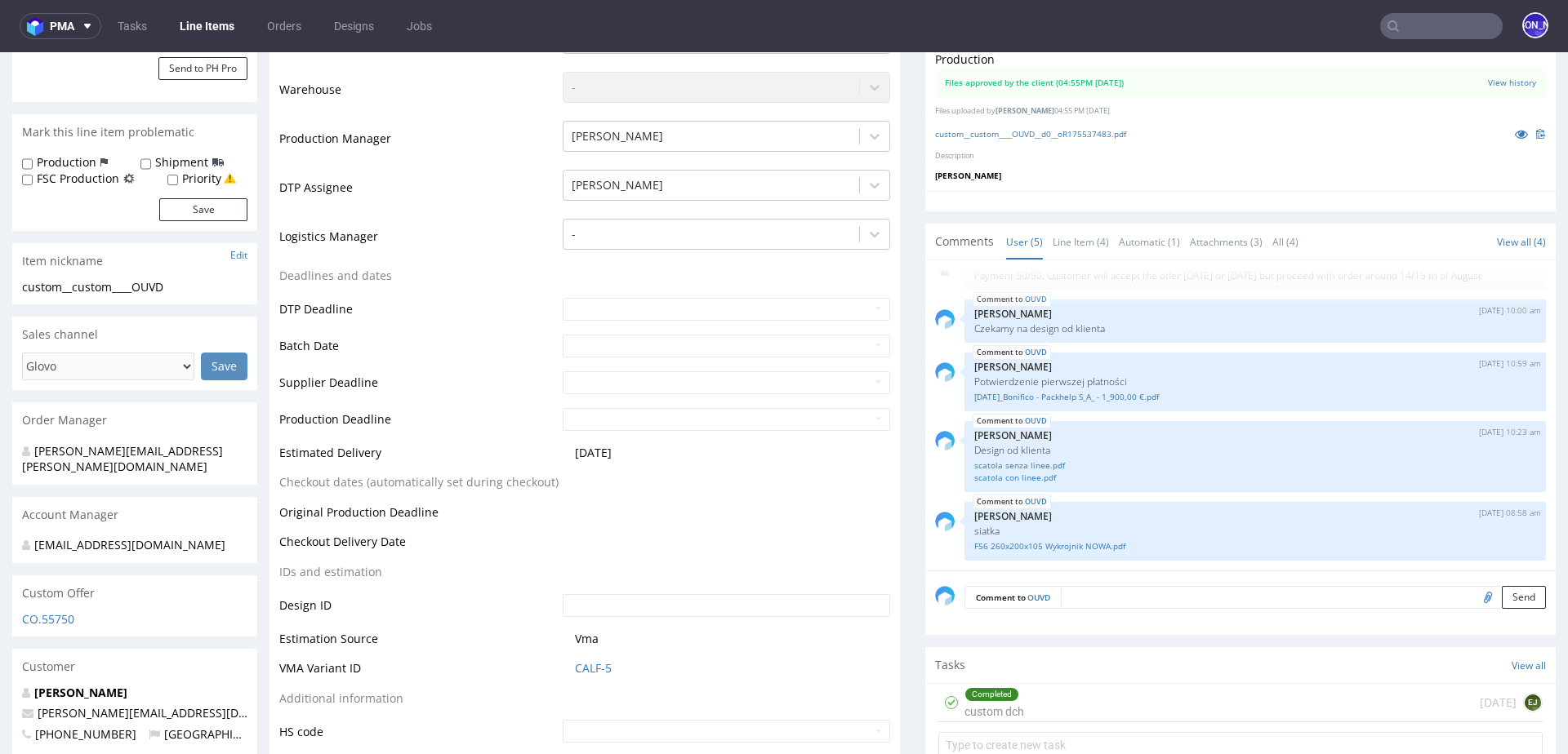
scroll to position [390, 0]
